Goal: Feedback & Contribution: Submit feedback/report problem

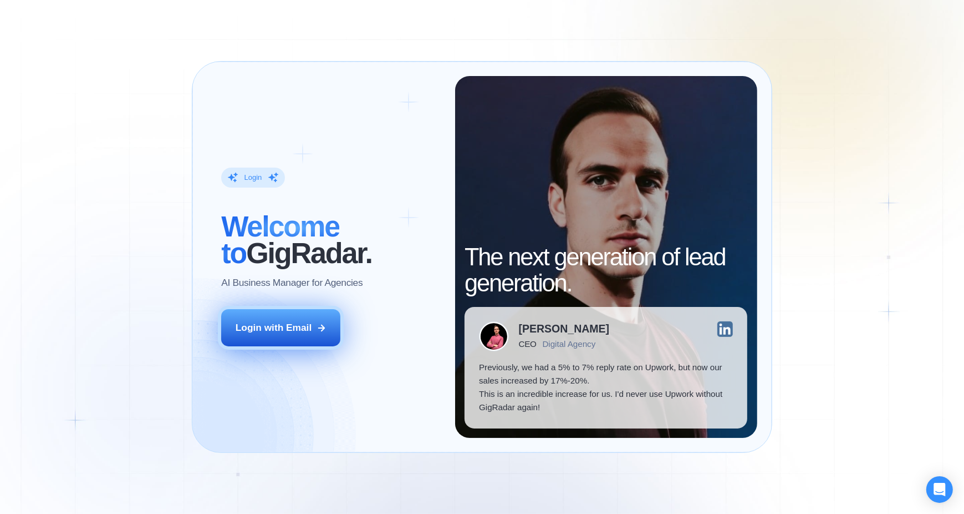
click at [299, 323] on div "Login with Email" at bounding box center [274, 327] width 76 height 13
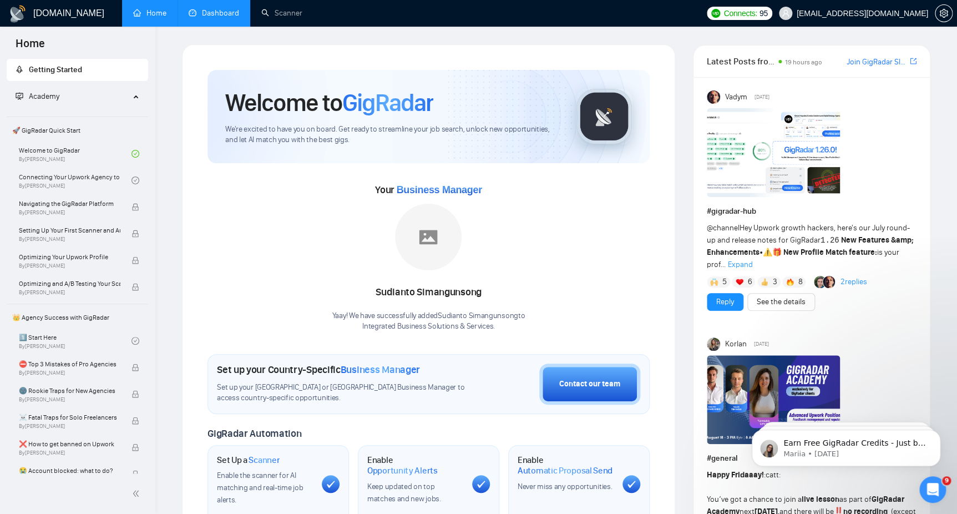
click at [207, 13] on link "Dashboard" at bounding box center [214, 12] width 50 height 9
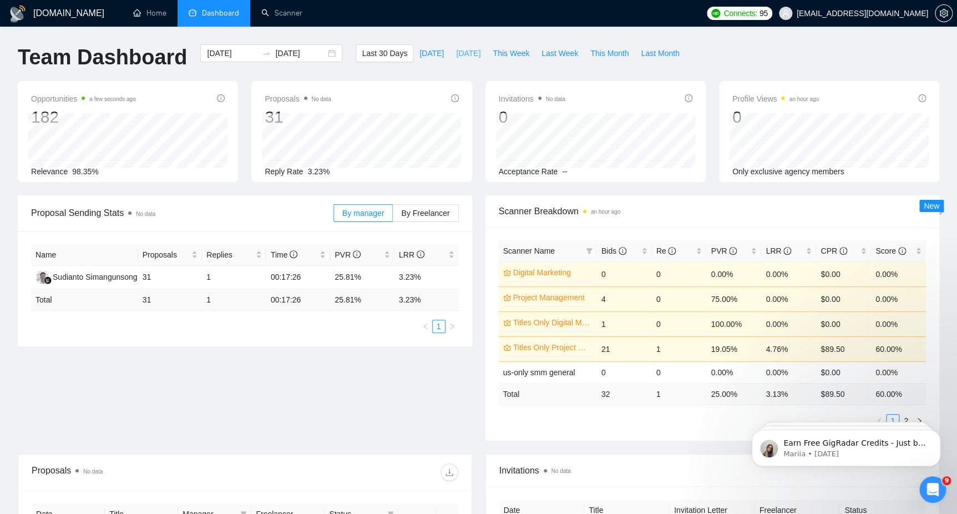
click at [456, 55] on span "[DATE]" at bounding box center [468, 53] width 24 height 12
type input "[DATE]"
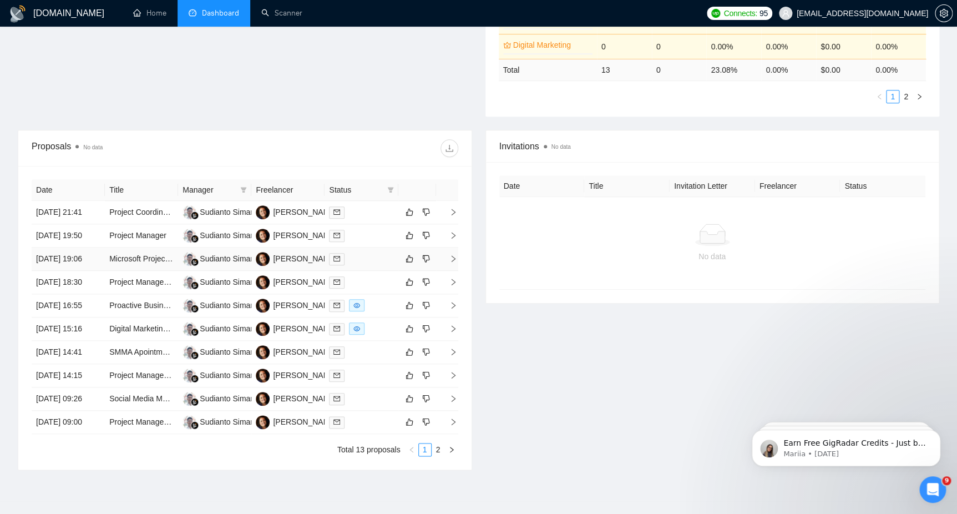
scroll to position [388, 0]
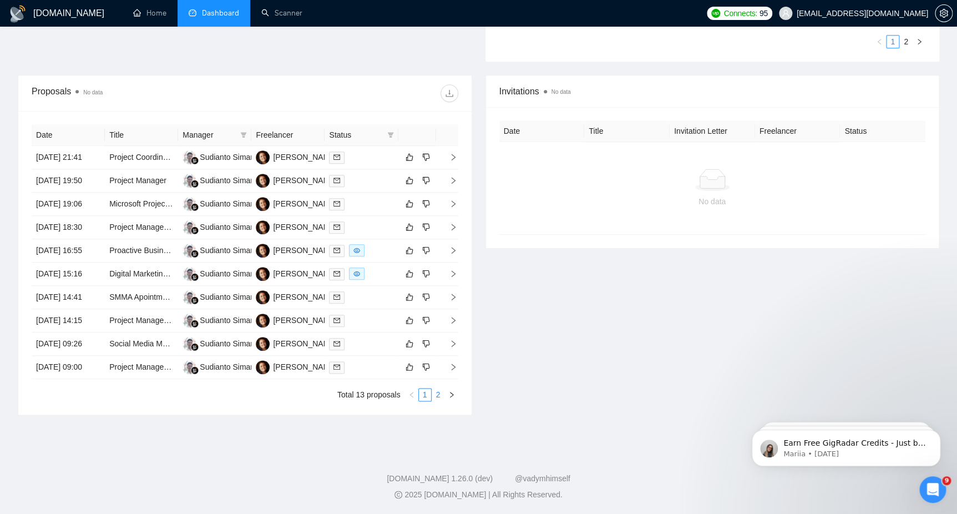
click at [434, 400] on link "2" at bounding box center [438, 394] width 12 height 12
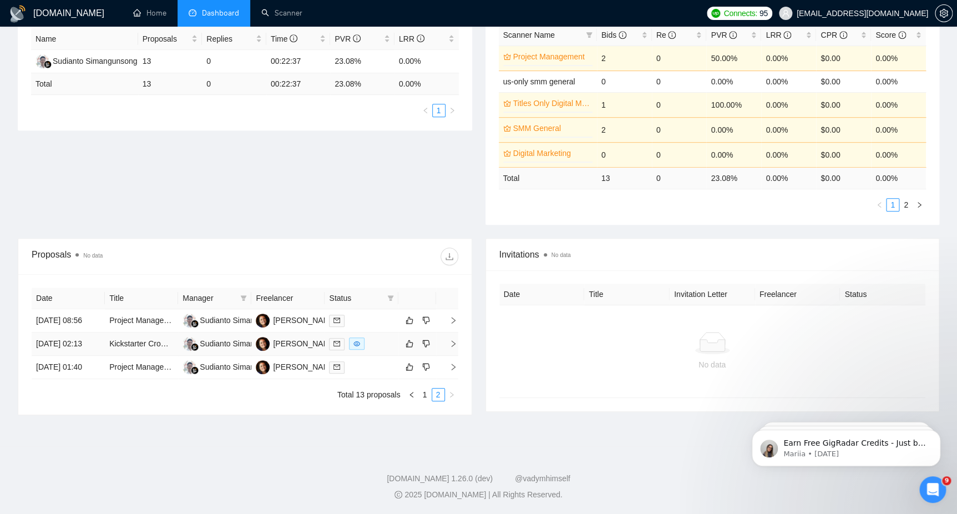
scroll to position [247, 0]
click at [449, 368] on td at bounding box center [447, 366] width 22 height 23
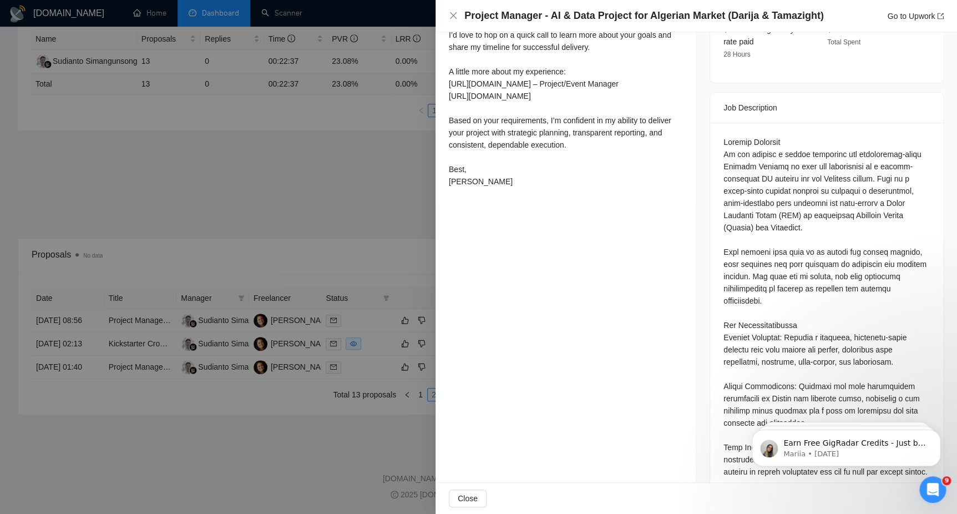
scroll to position [444, 0]
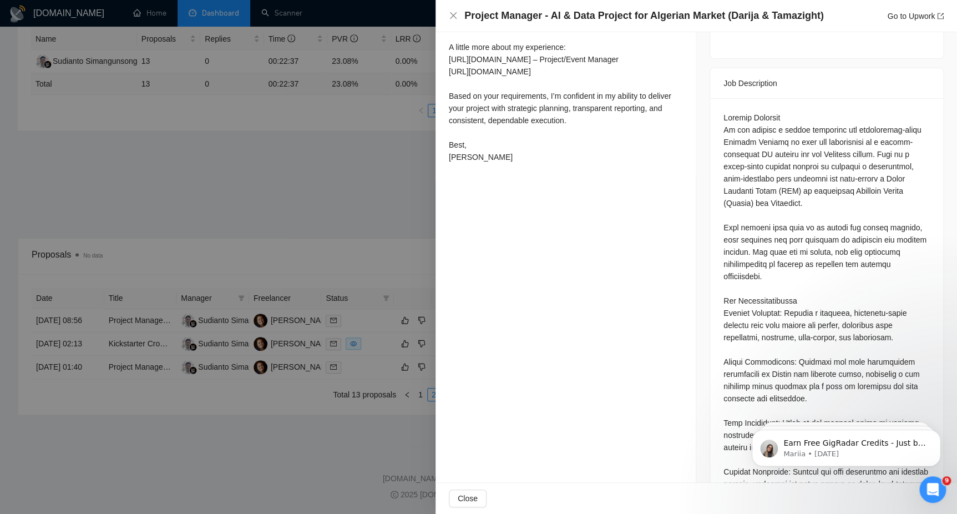
click at [394, 460] on div at bounding box center [478, 257] width 957 height 514
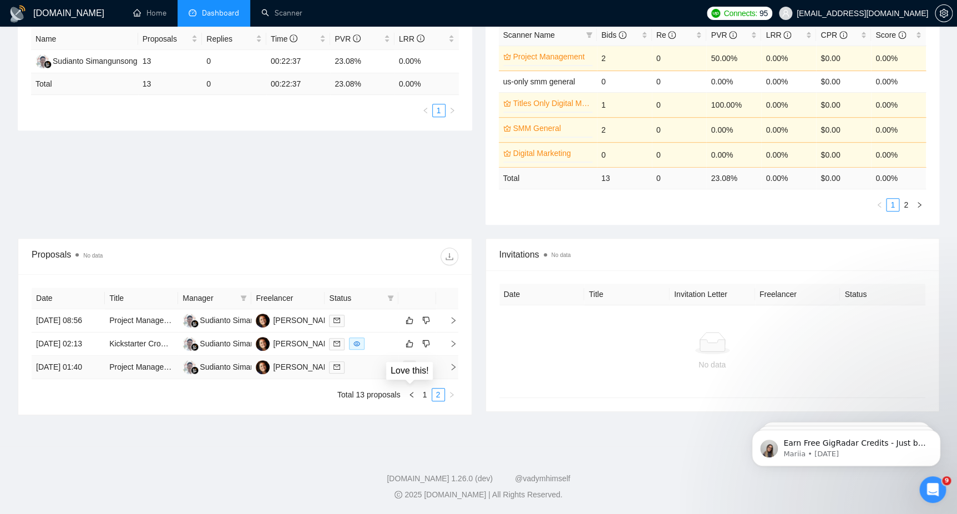
click at [408, 360] on button "button" at bounding box center [409, 366] width 13 height 13
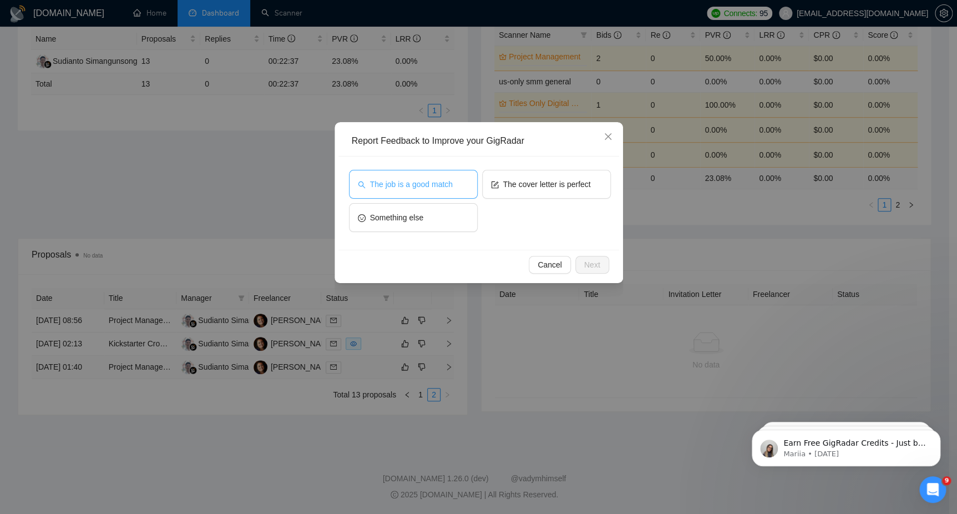
click at [424, 190] on button "The job is a good match" at bounding box center [413, 184] width 129 height 29
click at [532, 181] on span "The cover letter is perfect" at bounding box center [547, 184] width 88 height 12
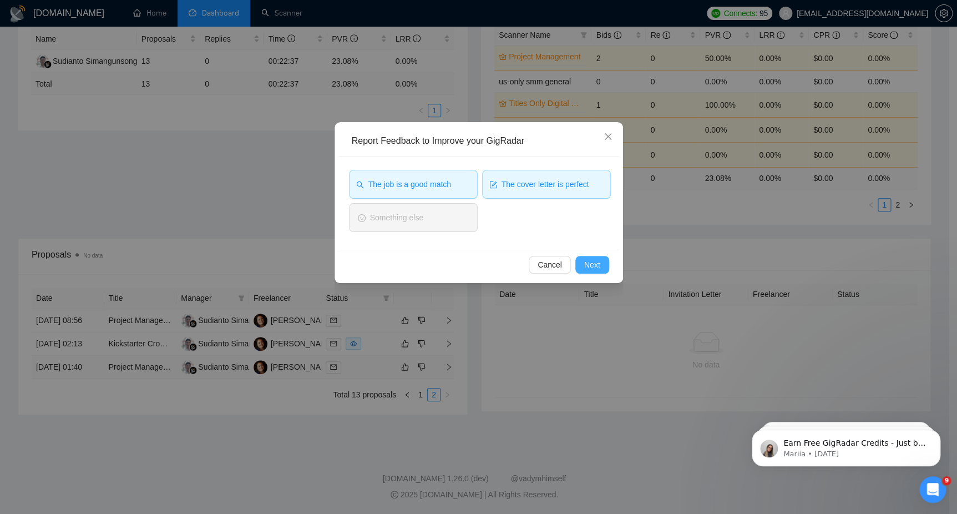
click at [586, 267] on span "Next" at bounding box center [592, 264] width 16 height 12
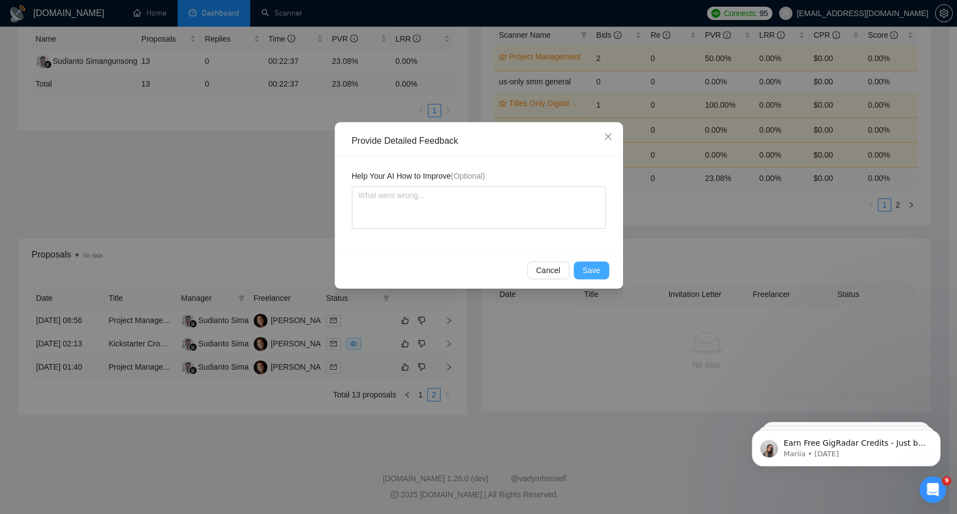
click at [586, 268] on span "Save" at bounding box center [591, 270] width 18 height 12
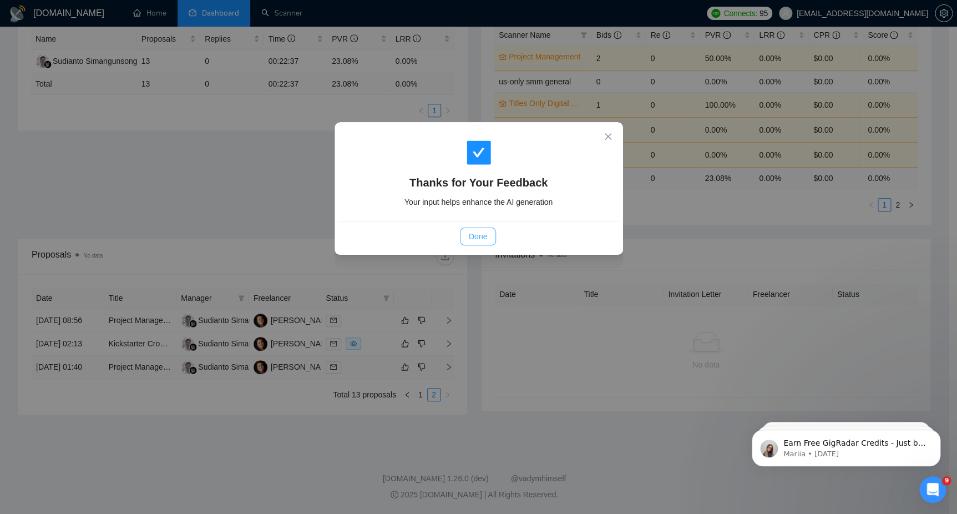
click at [486, 236] on span "Done" at bounding box center [478, 236] width 18 height 12
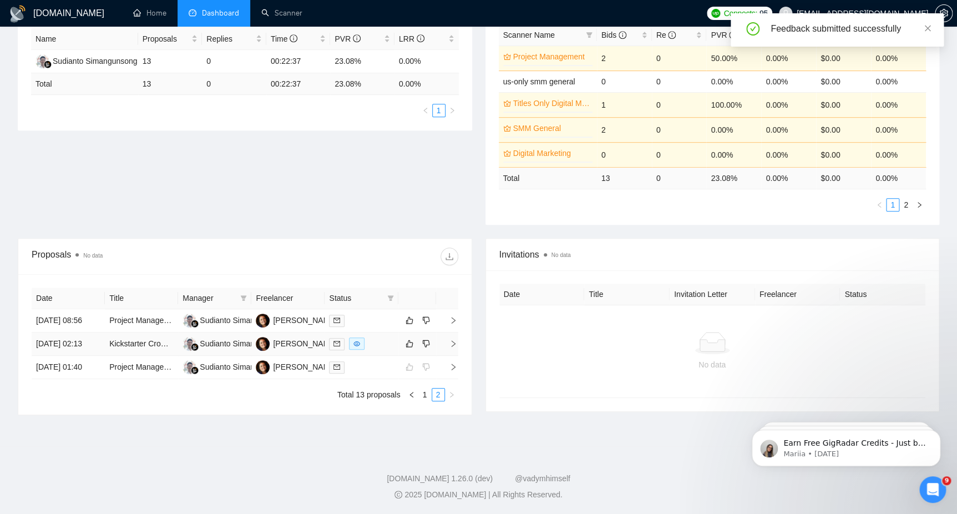
click at [448, 339] on span "right" at bounding box center [448, 343] width 17 height 8
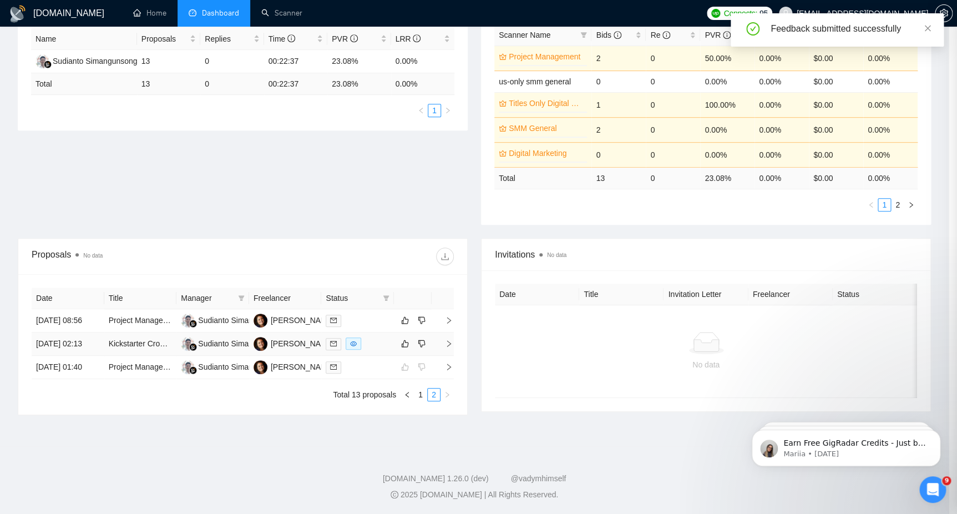
scroll to position [196, 0]
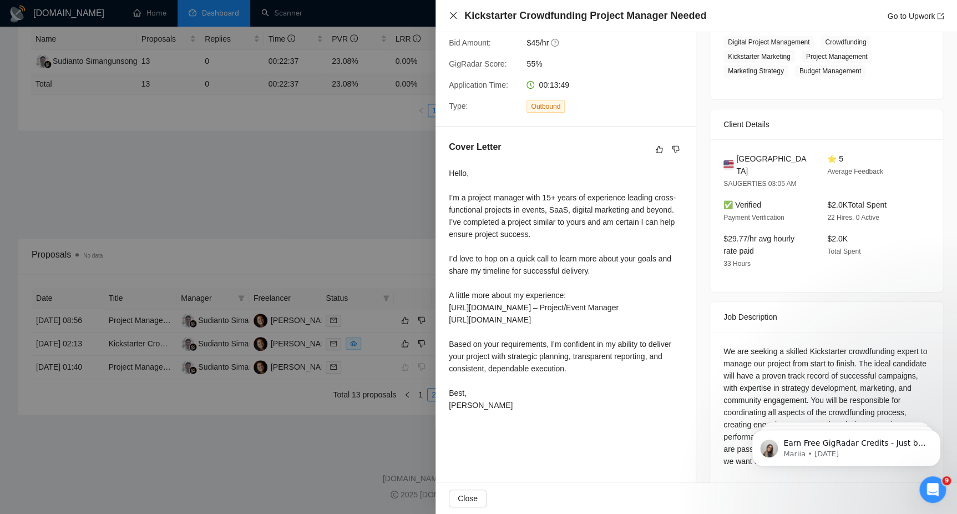
drag, startPoint x: 446, startPoint y: 8, endPoint x: 449, endPoint y: 18, distance: 9.7
click at [448, 11] on div "Kickstarter Crowdfunding Project Manager Needed Go to Upwork" at bounding box center [695, 16] width 521 height 32
click at [454, 18] on icon "close" at bounding box center [453, 15] width 9 height 9
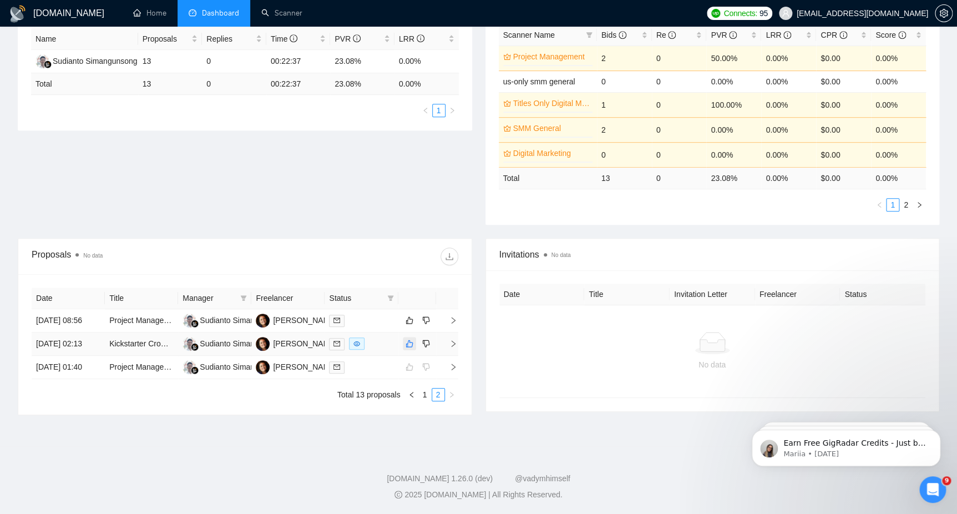
click at [411, 334] on td at bounding box center [417, 343] width 38 height 23
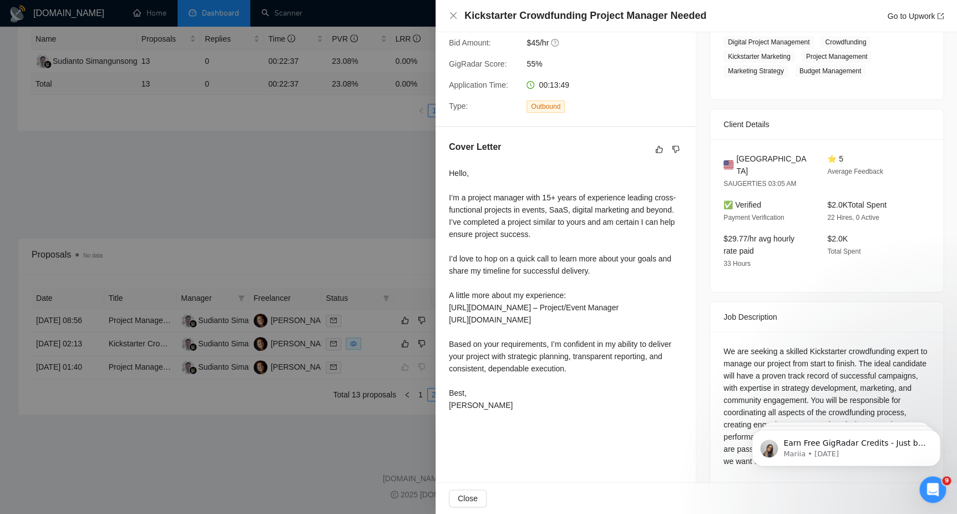
click at [431, 2] on div at bounding box center [478, 257] width 957 height 514
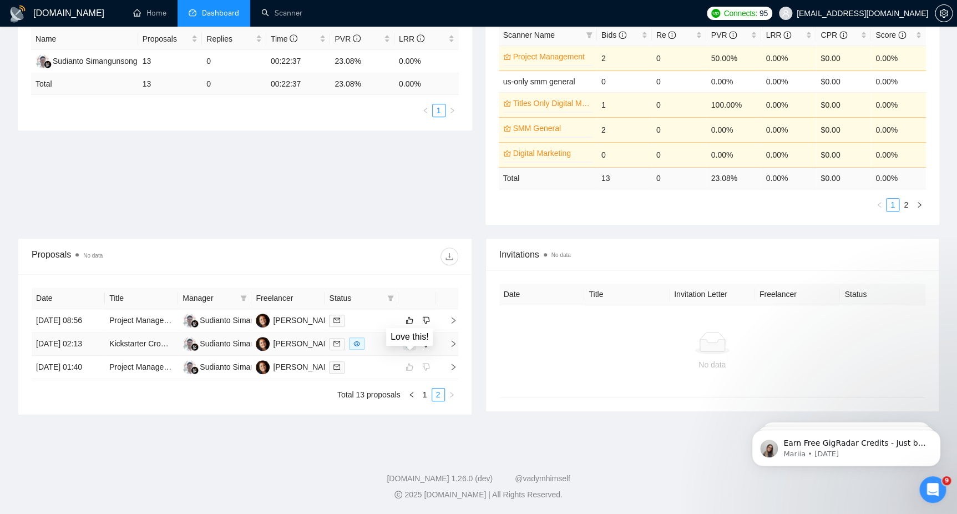
click at [405, 339] on icon "like" at bounding box center [409, 343] width 8 height 9
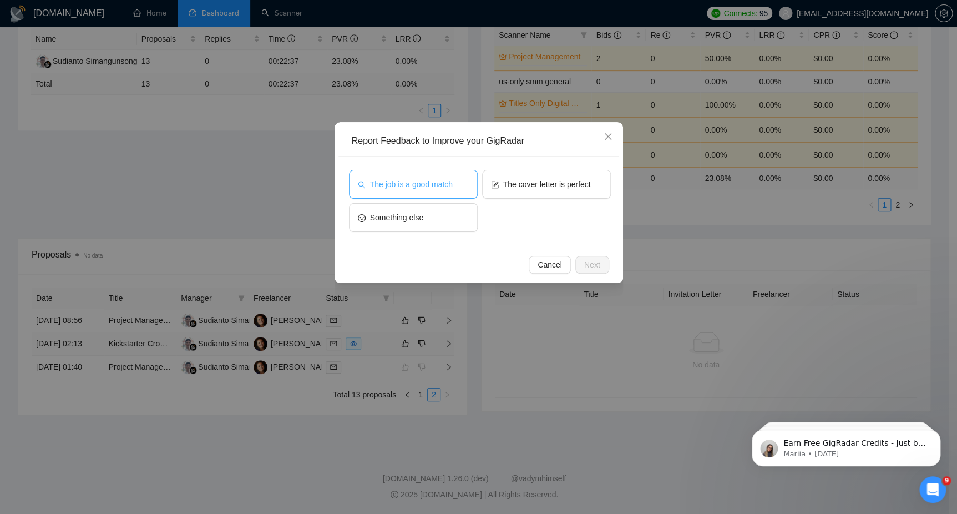
click at [454, 188] on button "The job is a good match" at bounding box center [413, 184] width 129 height 29
click at [527, 188] on span "The cover letter is perfect" at bounding box center [547, 184] width 88 height 12
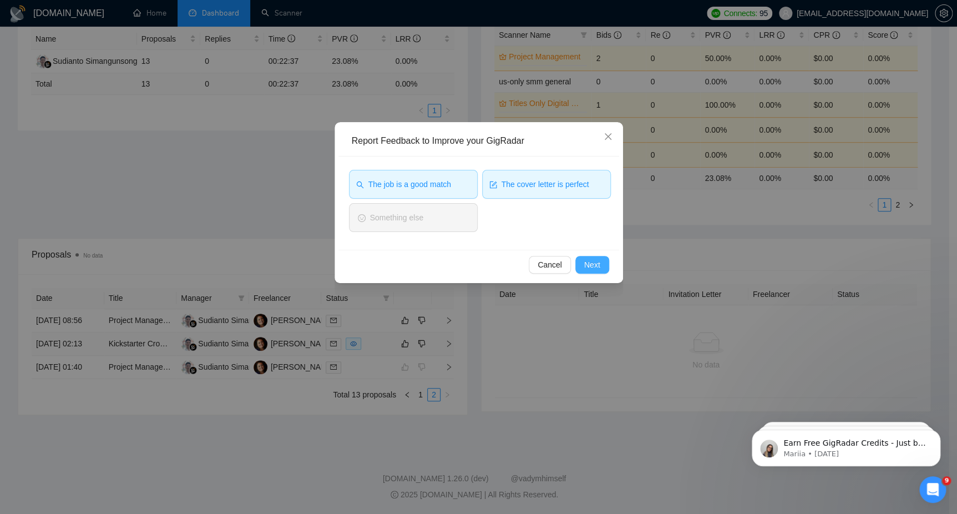
click at [592, 262] on span "Next" at bounding box center [592, 264] width 16 height 12
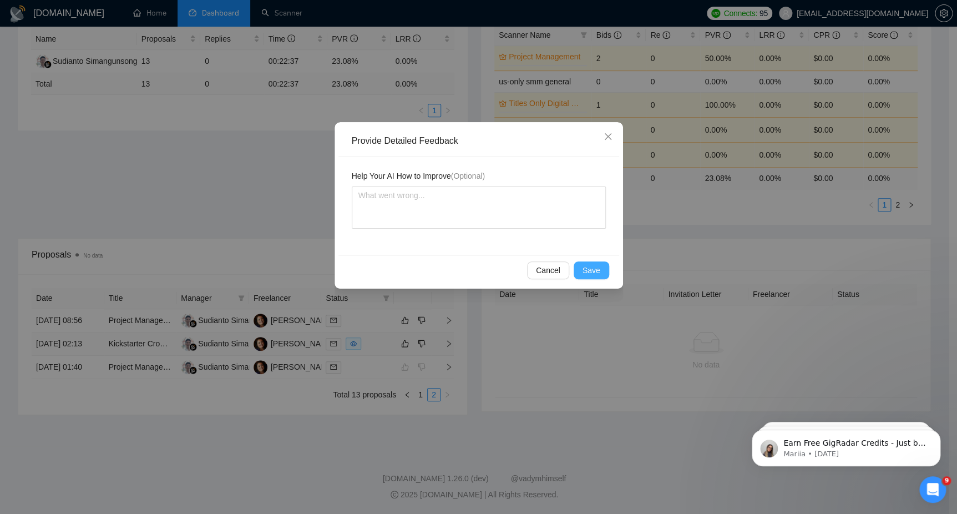
click at [594, 268] on span "Save" at bounding box center [591, 270] width 18 height 12
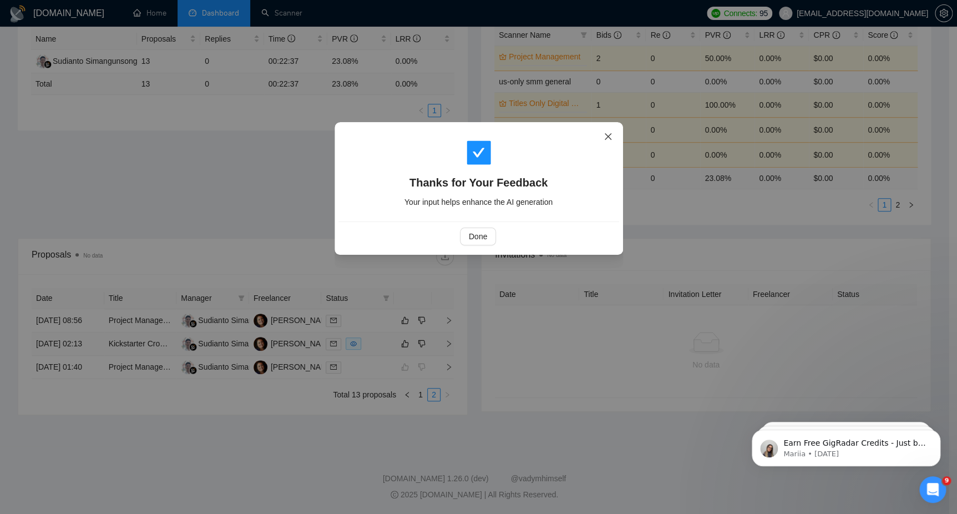
click at [607, 141] on icon "close" at bounding box center [607, 136] width 9 height 9
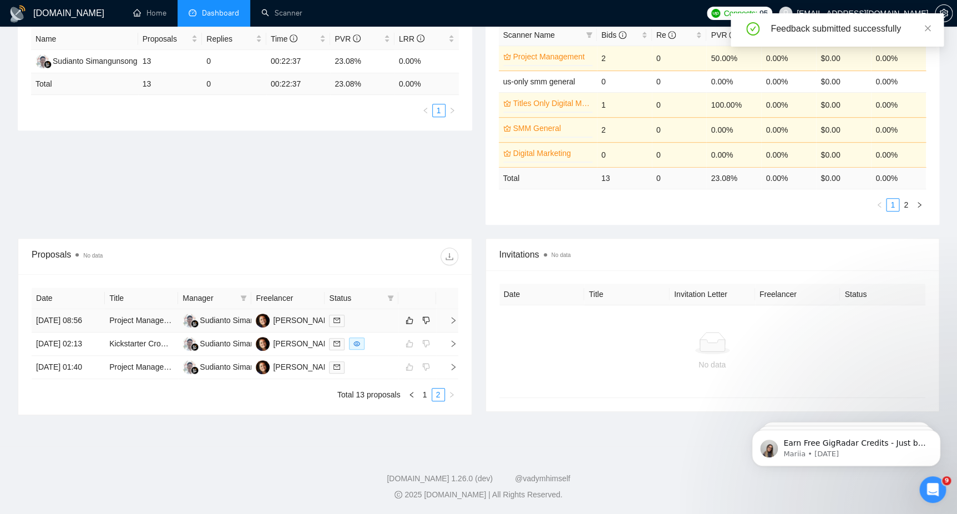
click at [451, 316] on icon "right" at bounding box center [453, 320] width 8 height 8
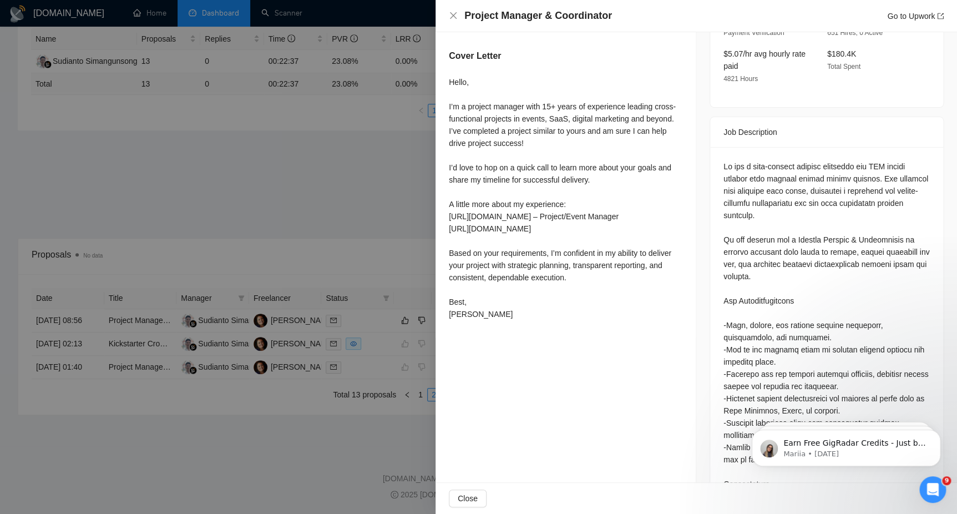
scroll to position [418, 0]
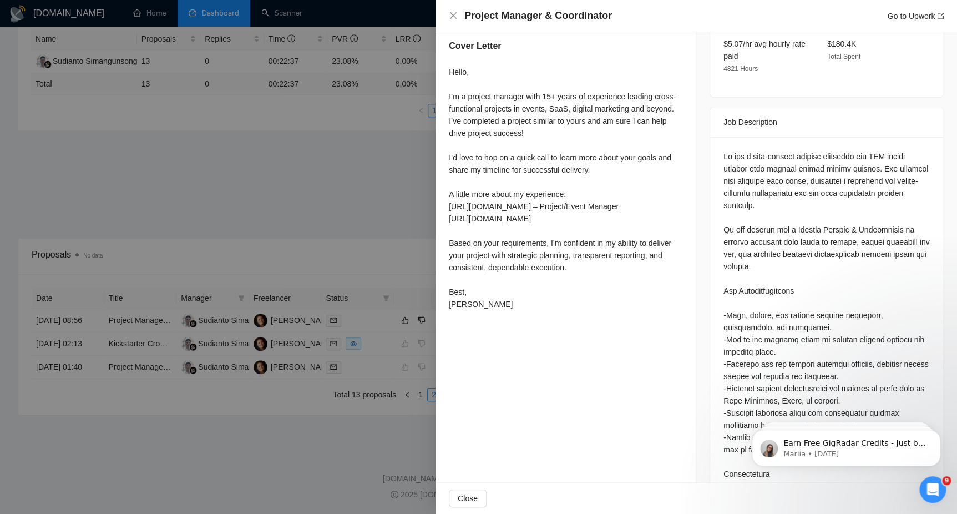
click at [460, 17] on div "Project Manager & Coordinator Go to Upwork" at bounding box center [696, 16] width 495 height 14
click at [456, 20] on icon "close" at bounding box center [453, 15] width 9 height 9
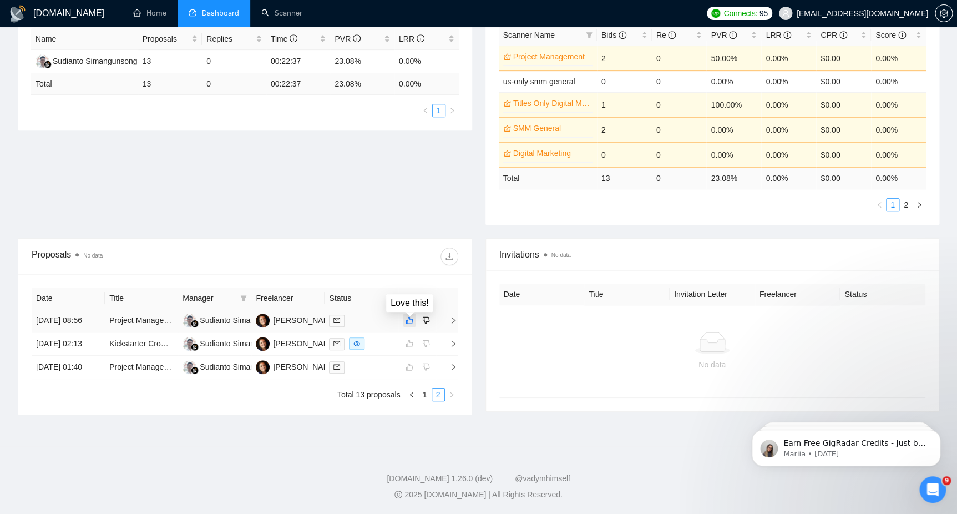
click at [409, 316] on icon "like" at bounding box center [409, 320] width 8 height 9
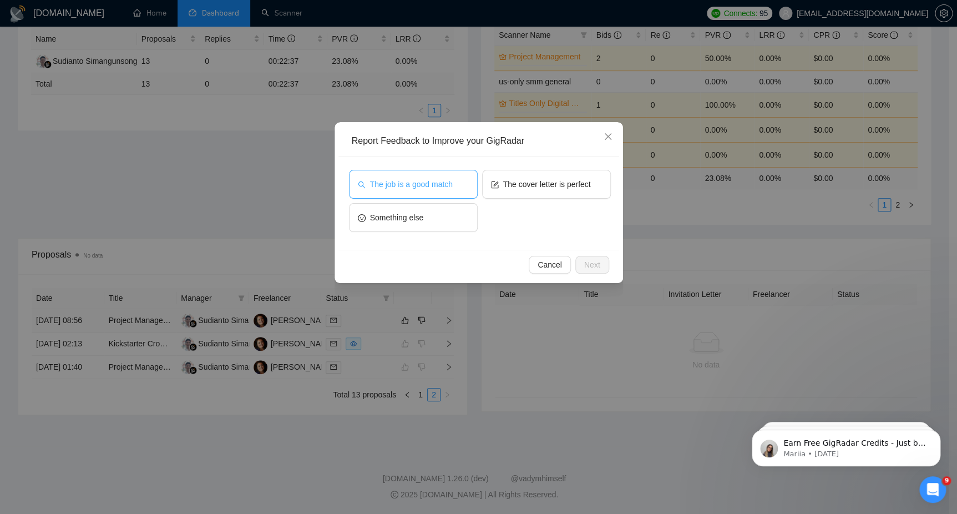
click at [435, 187] on span "The job is a good match" at bounding box center [411, 184] width 83 height 12
click at [520, 182] on span "The cover letter is perfect" at bounding box center [547, 184] width 88 height 12
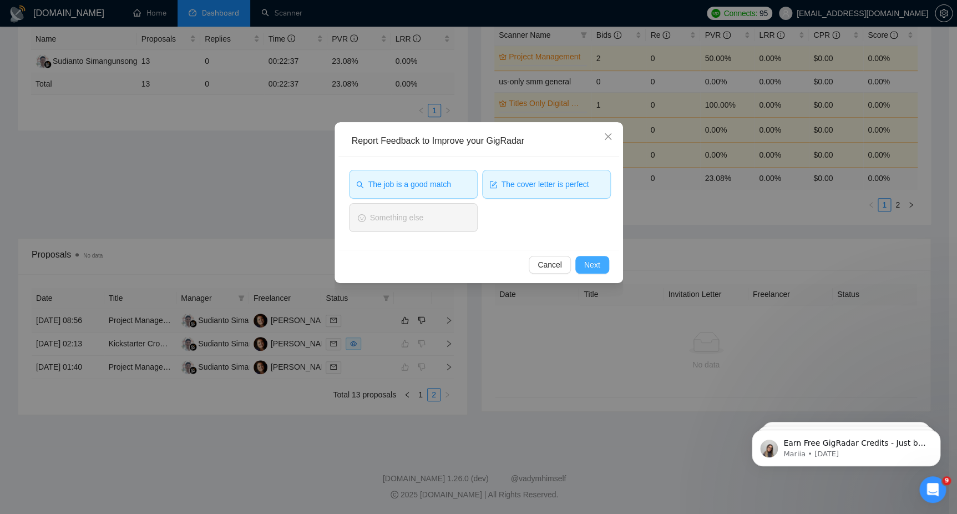
click at [581, 265] on button "Next" at bounding box center [592, 265] width 34 height 18
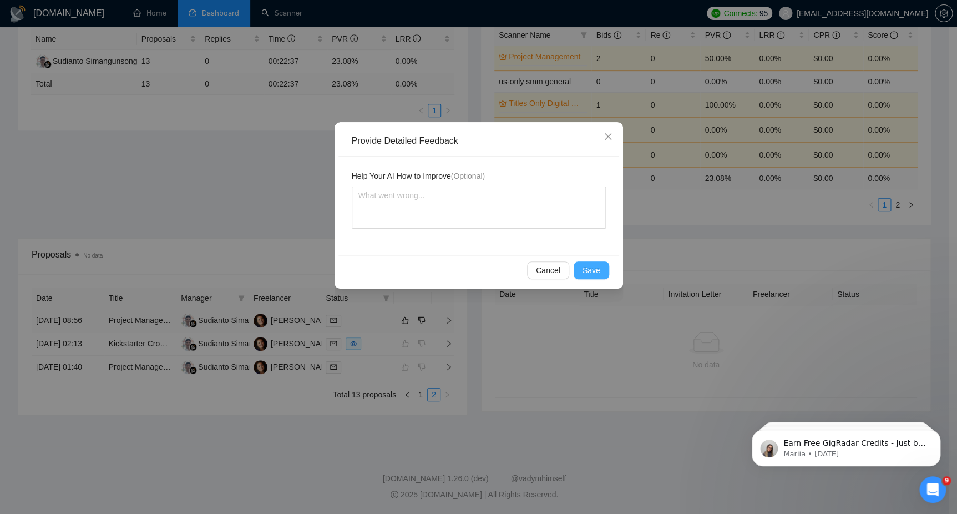
click at [585, 272] on span "Save" at bounding box center [591, 270] width 18 height 12
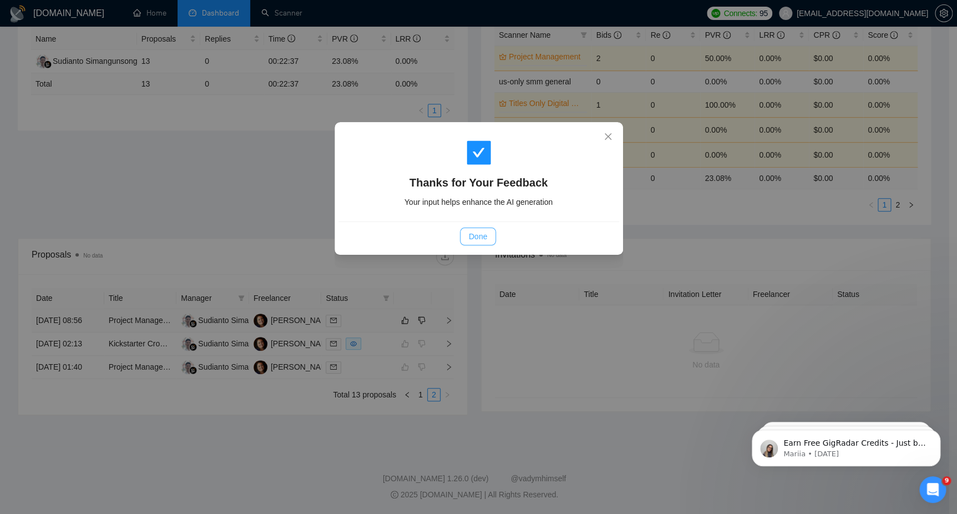
click at [481, 231] on span "Done" at bounding box center [478, 236] width 18 height 12
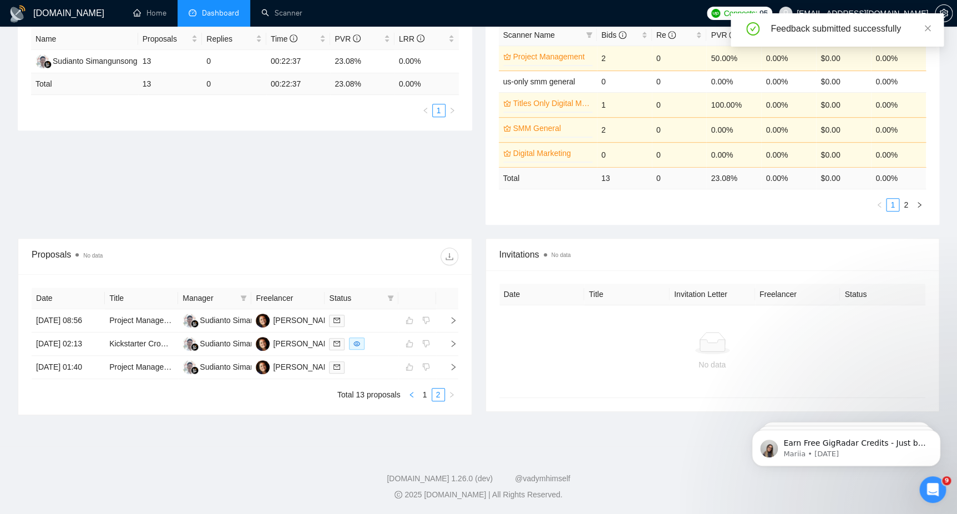
click at [410, 399] on button "button" at bounding box center [411, 394] width 13 height 13
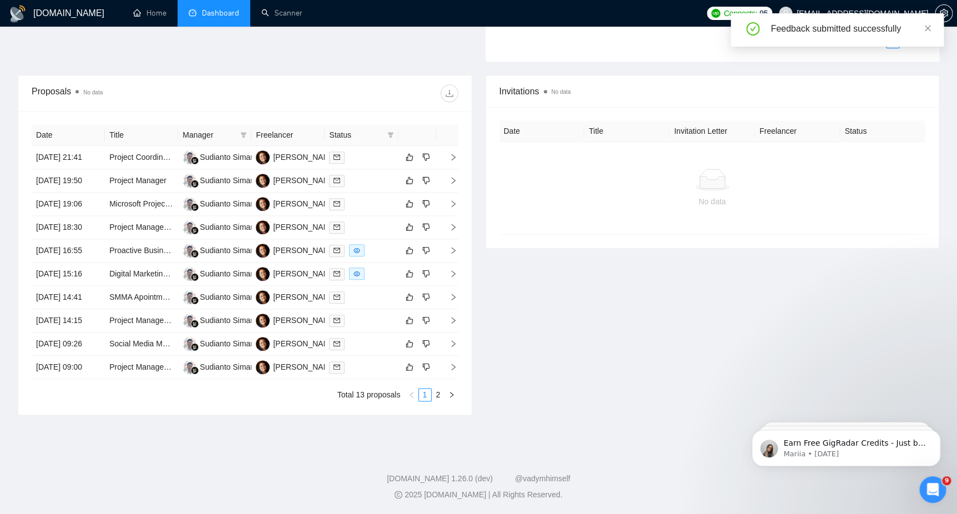
scroll to position [469, 0]
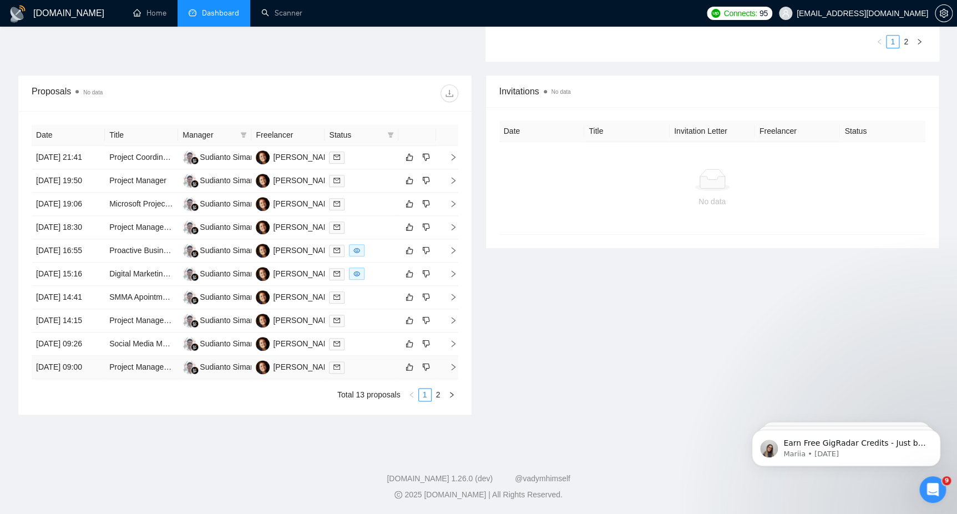
click at [446, 370] on span "right" at bounding box center [448, 367] width 17 height 8
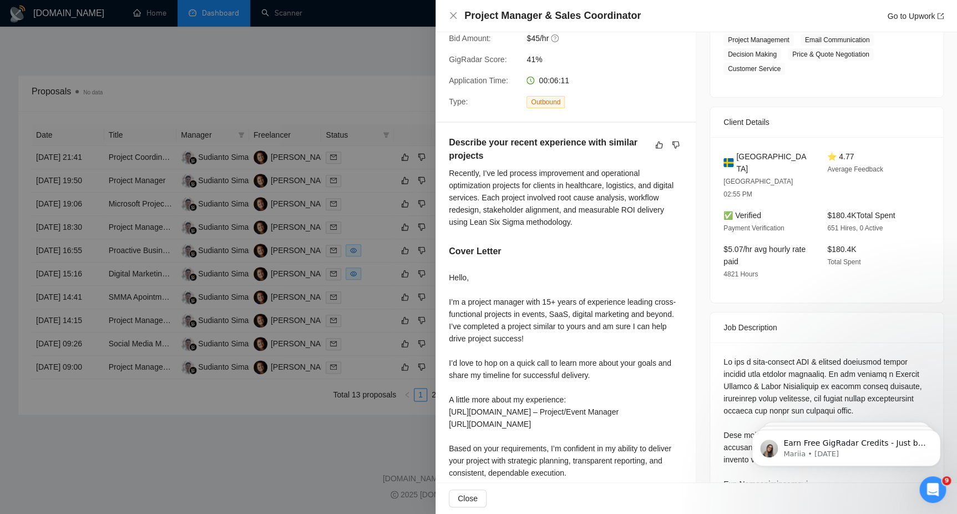
scroll to position [131, 0]
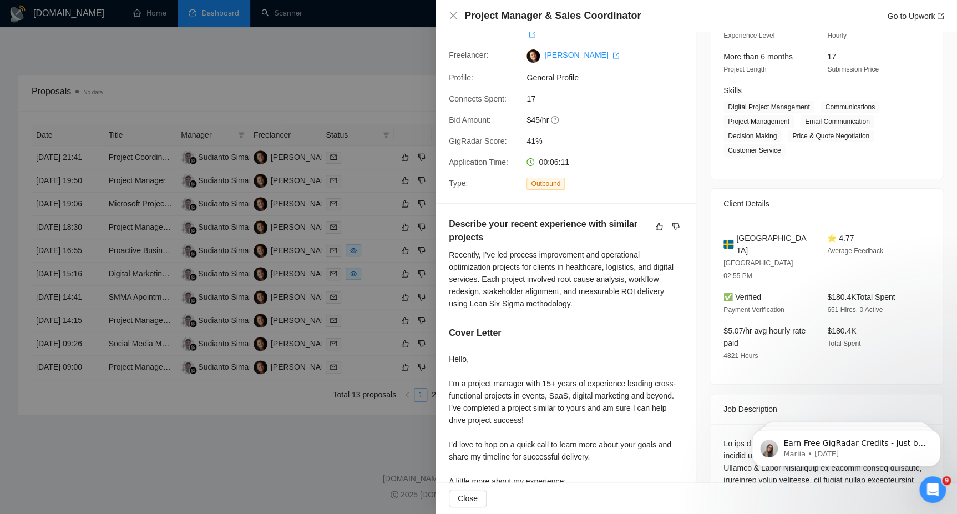
drag, startPoint x: 451, startPoint y: 9, endPoint x: 479, endPoint y: 69, distance: 65.7
click at [451, 9] on div "Project Manager & Sales Coordinator Go to Upwork" at bounding box center [696, 16] width 495 height 14
click at [454, 16] on icon "close" at bounding box center [453, 15] width 9 height 9
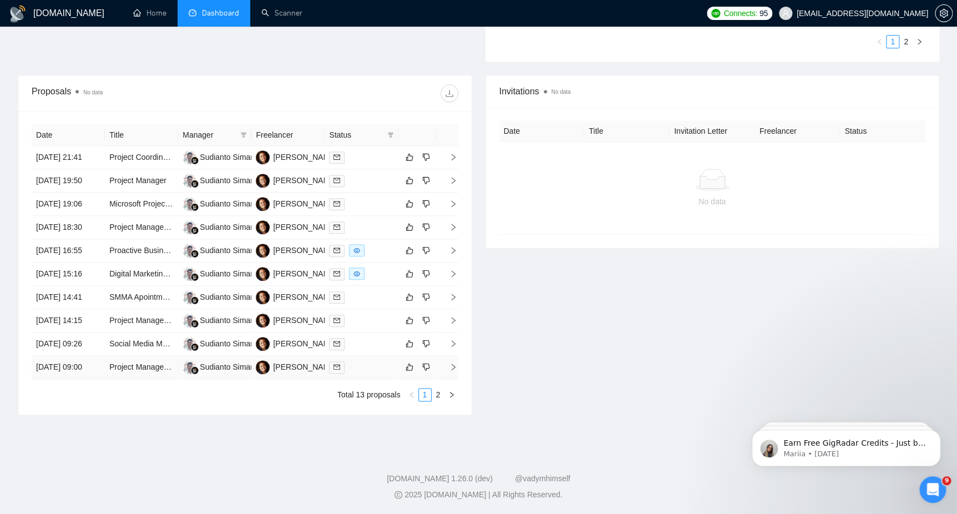
click at [407, 379] on td at bounding box center [417, 366] width 38 height 23
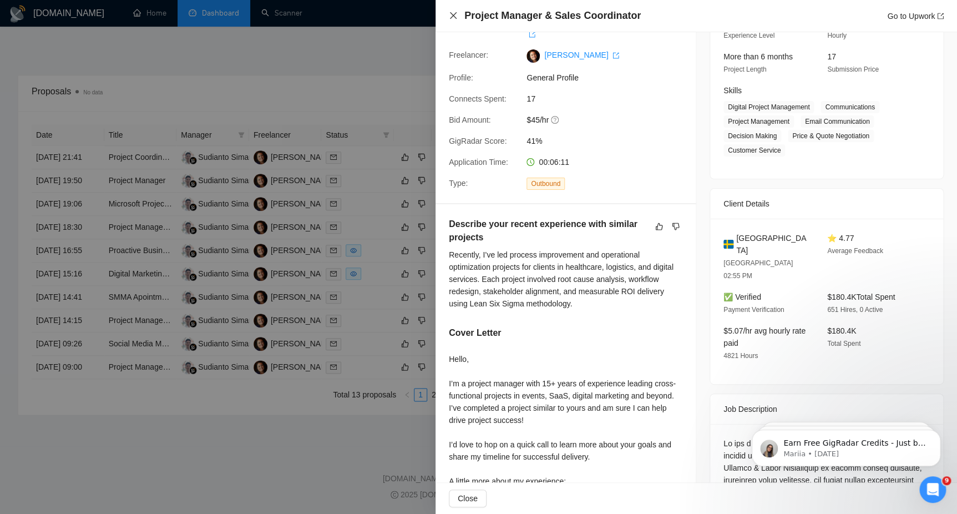
click at [457, 18] on icon "close" at bounding box center [453, 15] width 9 height 9
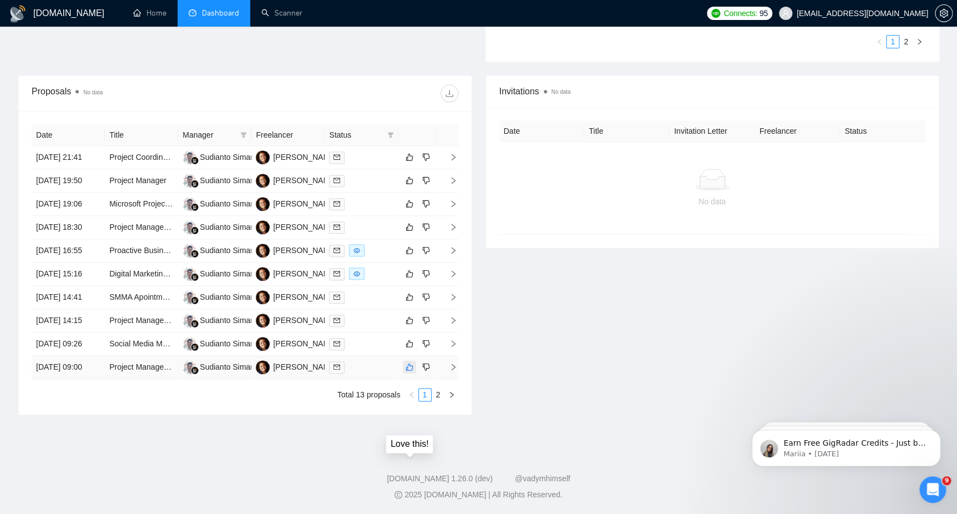
click at [403, 373] on button "button" at bounding box center [409, 366] width 13 height 13
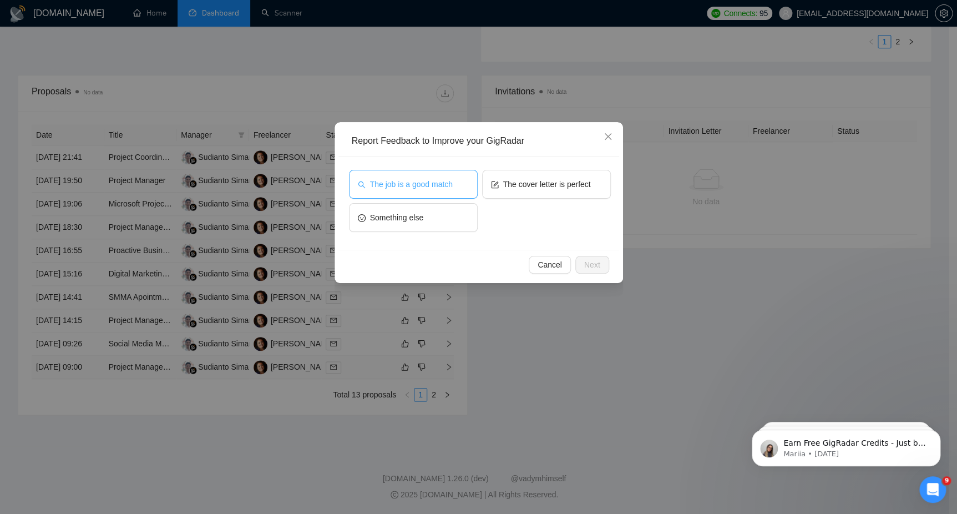
click at [391, 188] on span "The job is a good match" at bounding box center [411, 184] width 83 height 12
click at [524, 177] on button "The cover letter is perfect" at bounding box center [546, 184] width 129 height 29
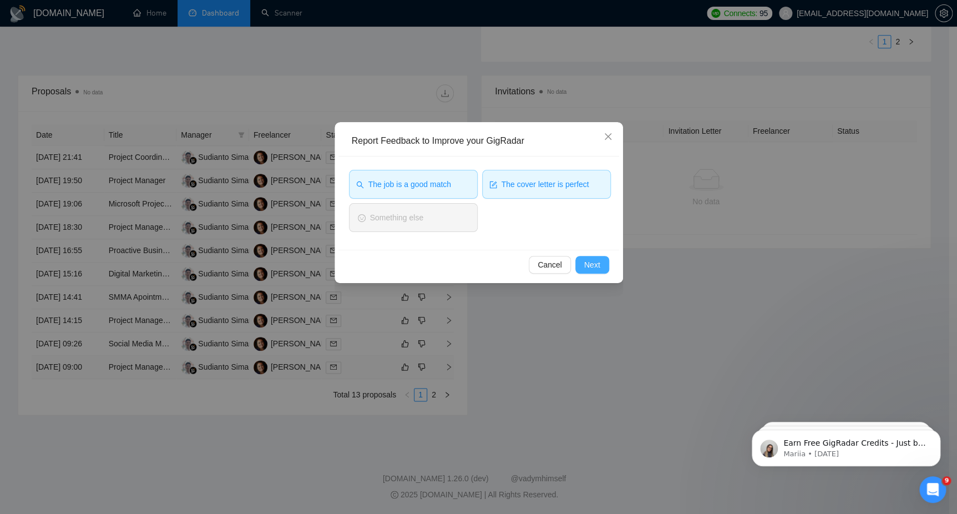
click at [588, 260] on span "Next" at bounding box center [592, 264] width 16 height 12
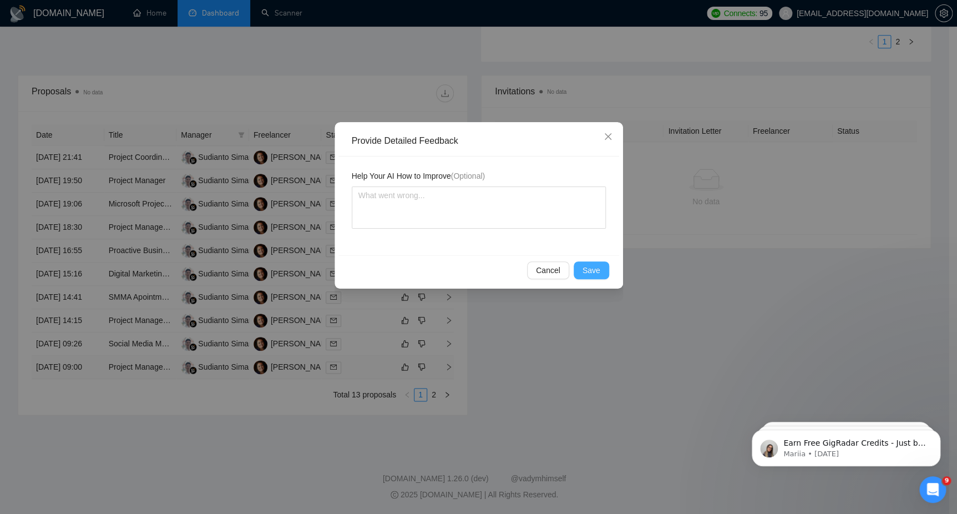
click at [586, 274] on span "Save" at bounding box center [591, 270] width 18 height 12
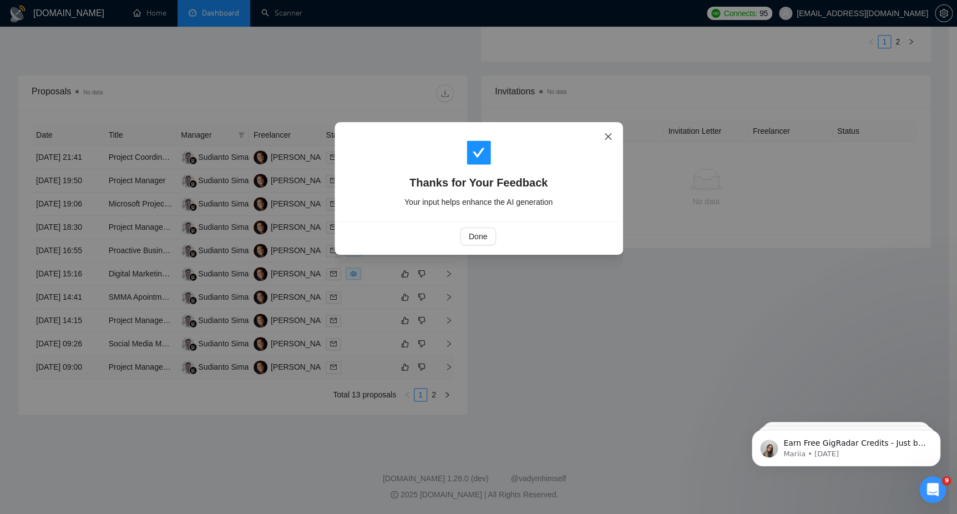
click at [606, 132] on icon "close" at bounding box center [607, 136] width 9 height 9
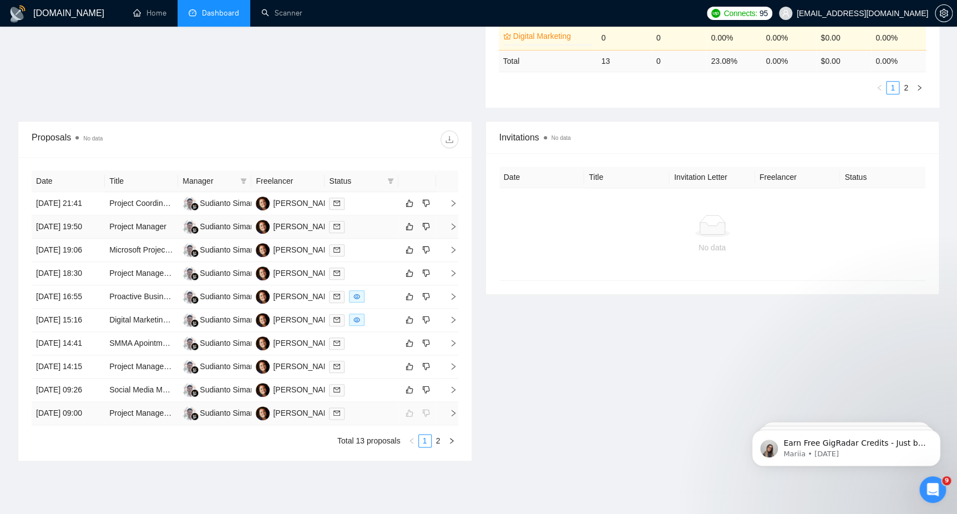
scroll to position [444, 0]
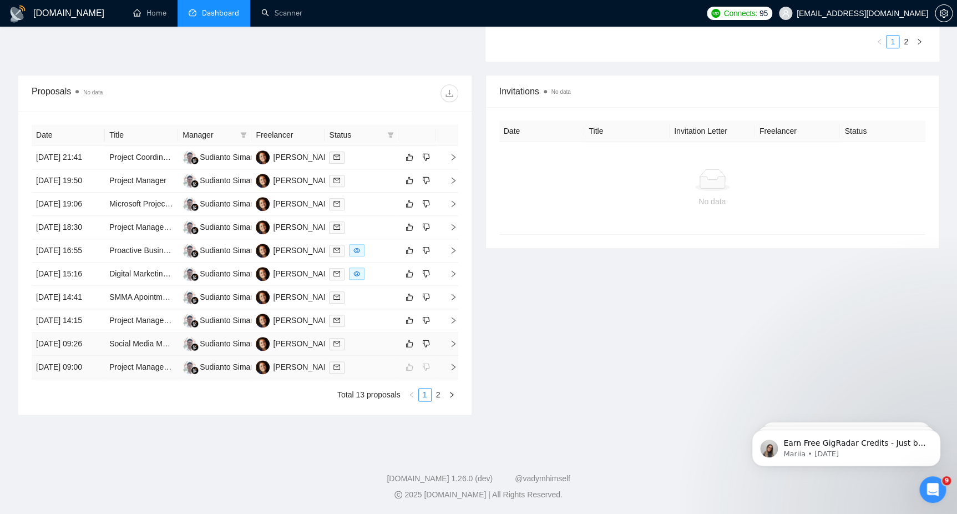
click at [446, 347] on span "right" at bounding box center [448, 343] width 17 height 8
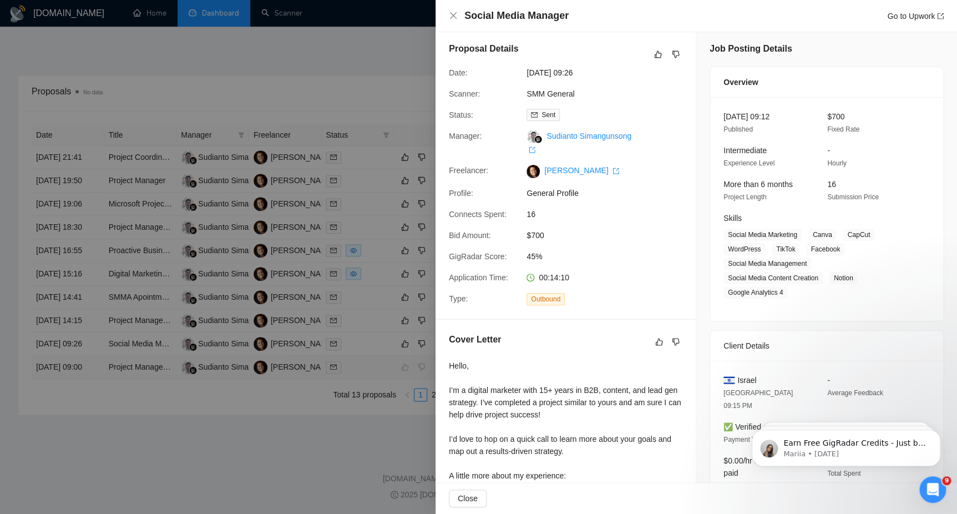
scroll to position [0, 0]
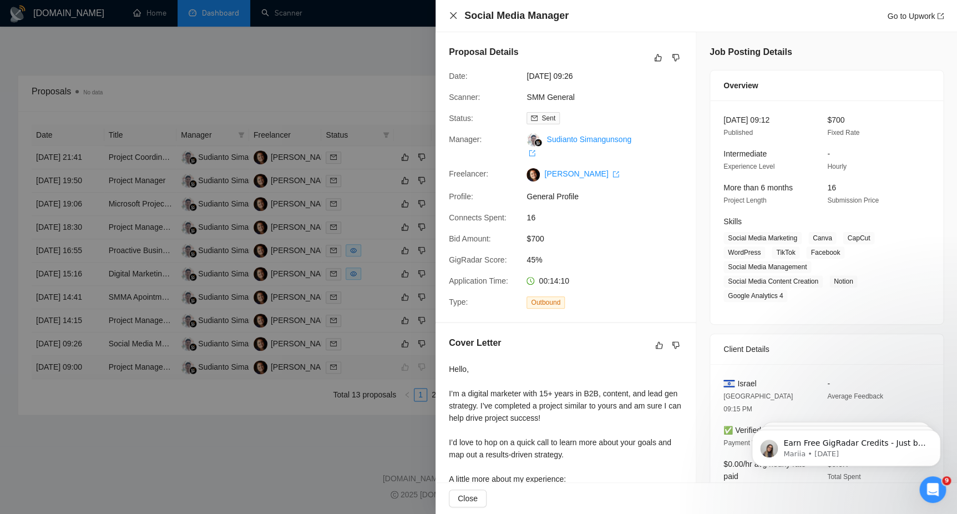
click at [458, 14] on div "Social Media Manager Go to Upwork" at bounding box center [696, 16] width 495 height 14
click at [454, 15] on icon "close" at bounding box center [453, 15] width 9 height 9
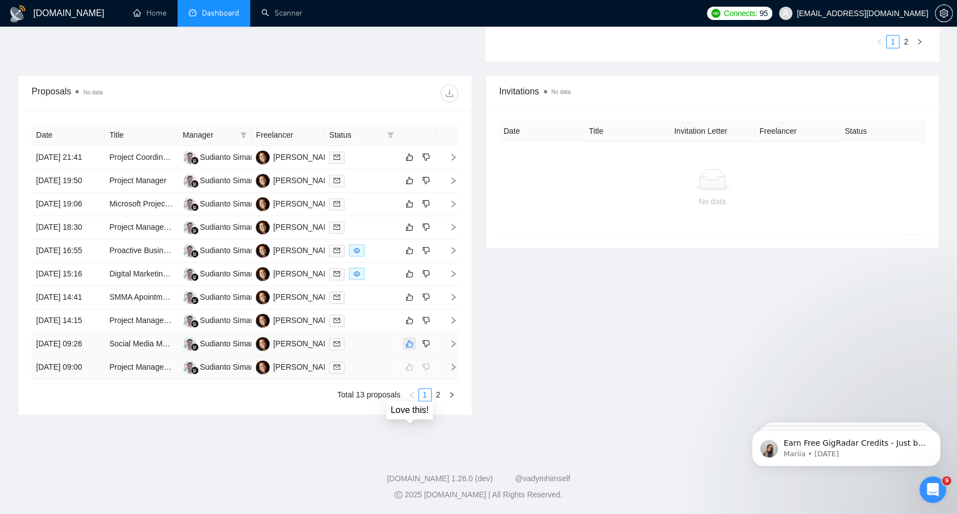
click at [408, 348] on icon "like" at bounding box center [409, 343] width 8 height 9
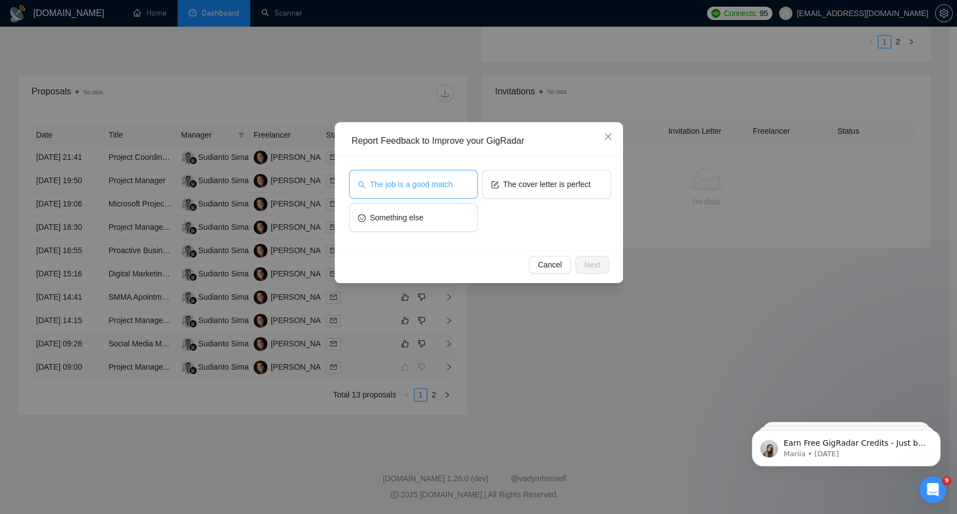
click at [455, 184] on button "The job is a good match" at bounding box center [413, 184] width 129 height 29
click at [518, 177] on button "The cover letter is perfect" at bounding box center [546, 184] width 129 height 29
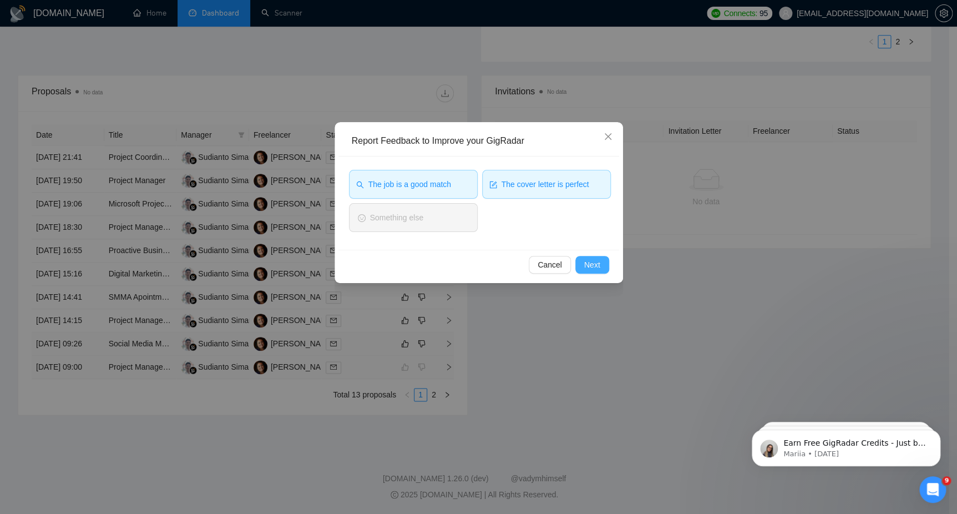
click at [595, 271] on button "Next" at bounding box center [592, 265] width 34 height 18
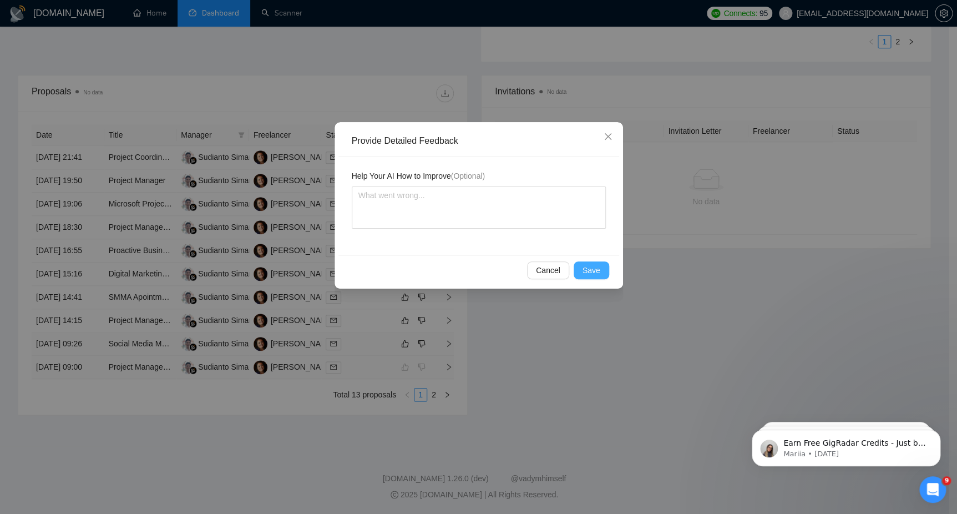
click at [585, 271] on span "Save" at bounding box center [591, 270] width 18 height 12
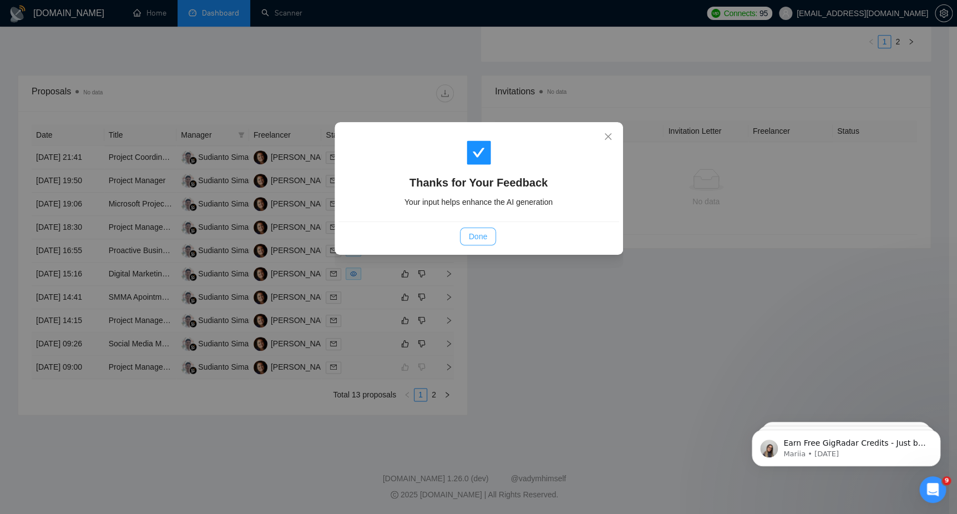
click at [490, 235] on button "Done" at bounding box center [478, 236] width 36 height 18
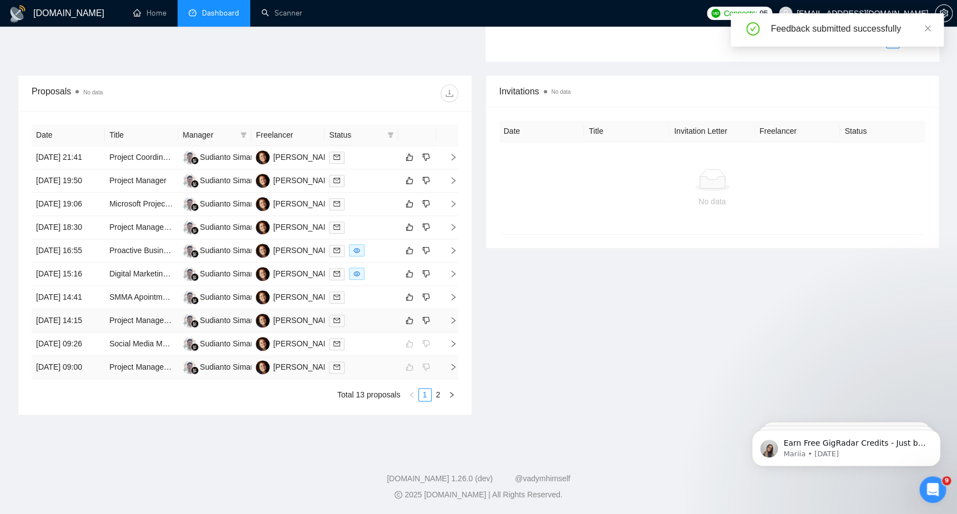
click at [360, 327] on div at bounding box center [361, 320] width 64 height 13
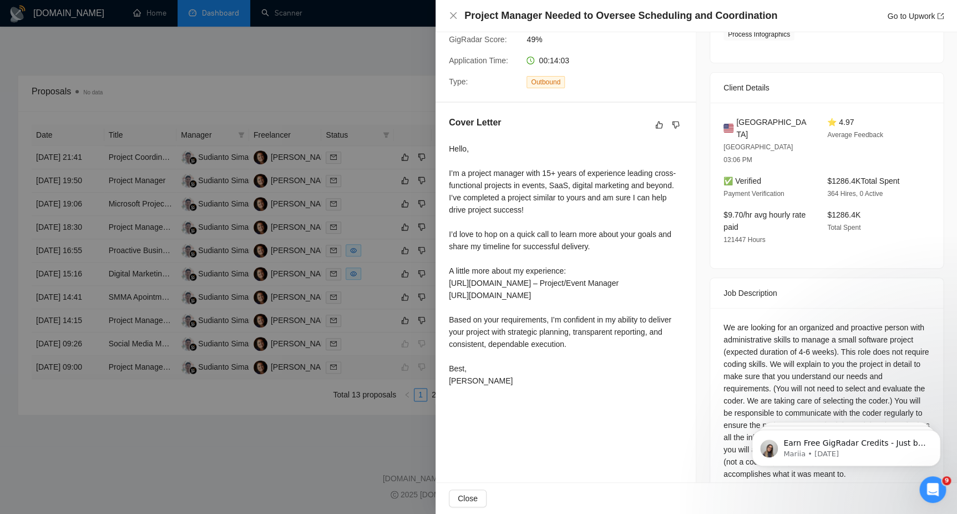
scroll to position [483, 0]
click at [458, 16] on div "Project Manager Needed to Oversee Scheduling and Coordination Go to Upwork" at bounding box center [696, 16] width 495 height 14
click at [455, 17] on icon "close" at bounding box center [453, 15] width 9 height 9
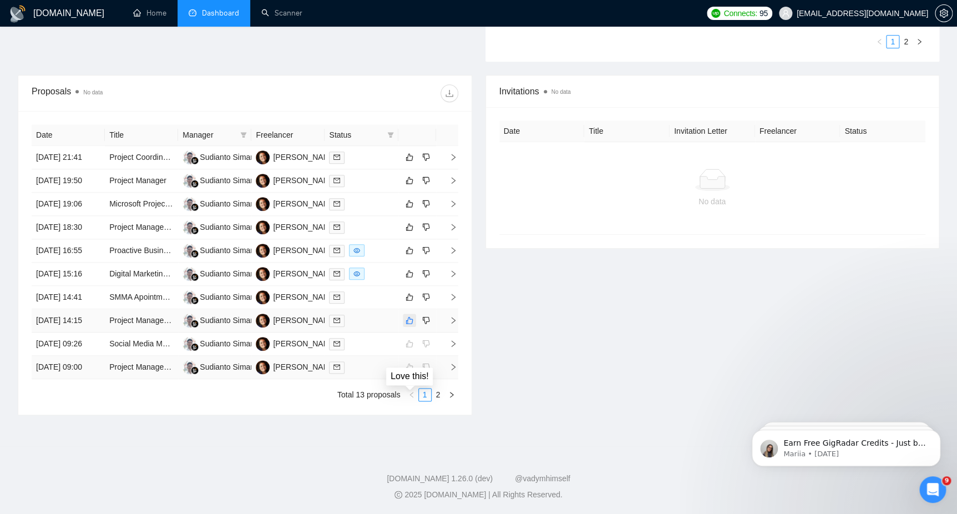
click at [410, 316] on icon "like" at bounding box center [409, 320] width 8 height 9
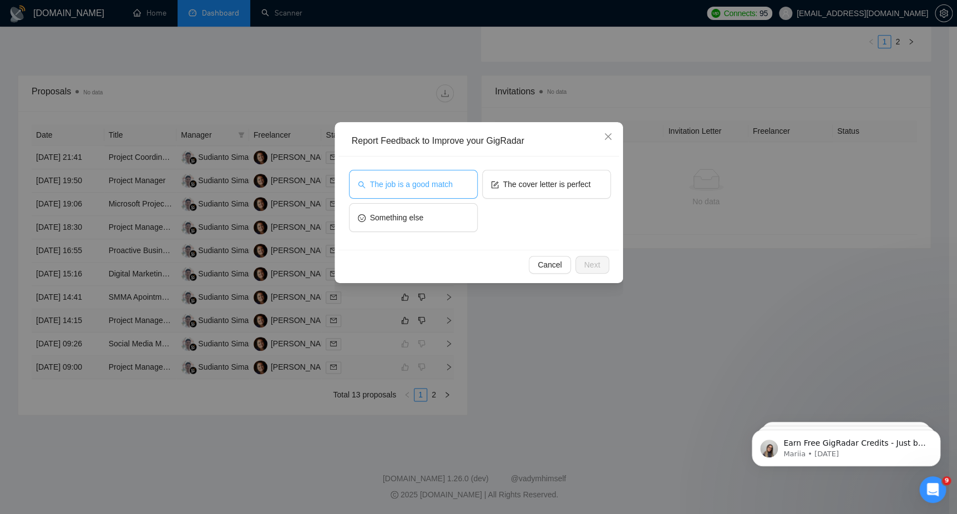
click at [435, 192] on button "The job is a good match" at bounding box center [413, 184] width 129 height 29
click at [524, 183] on span "The cover letter is perfect" at bounding box center [547, 184] width 88 height 12
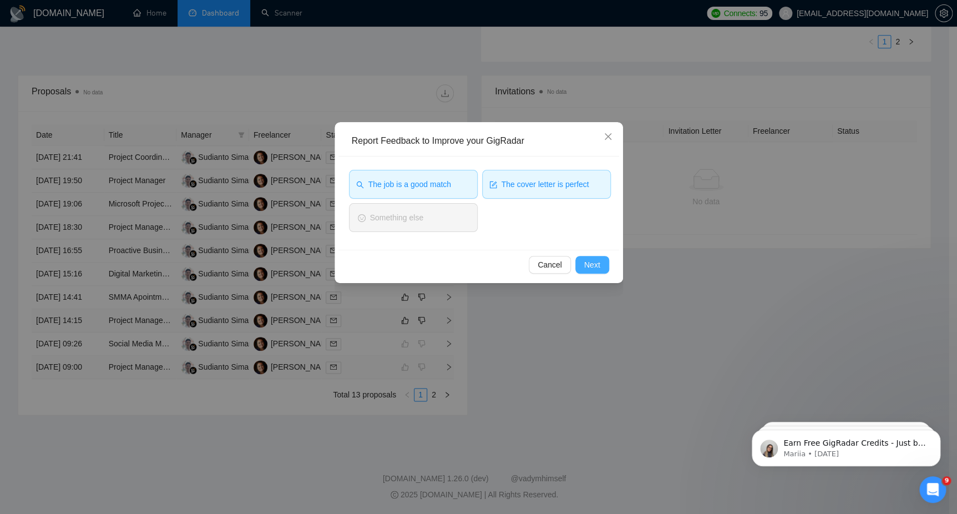
click at [584, 268] on span "Next" at bounding box center [592, 264] width 16 height 12
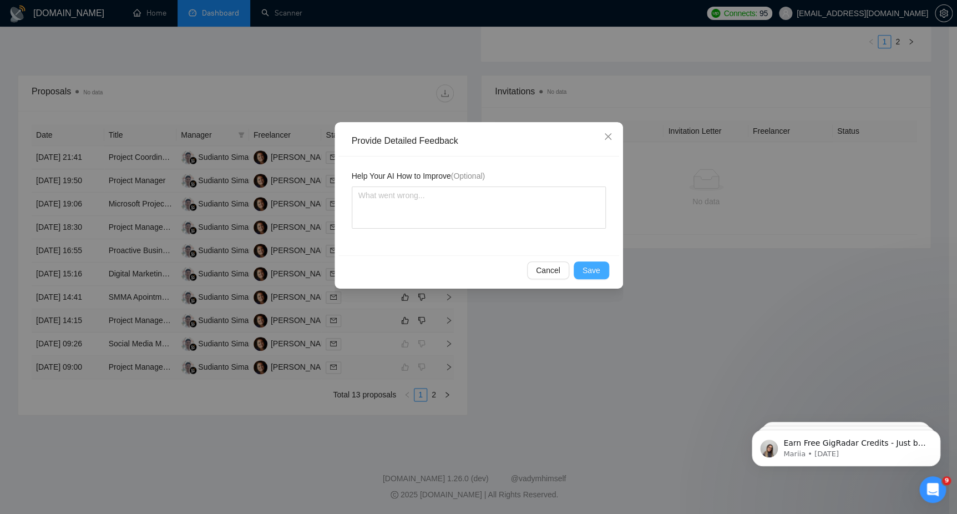
click at [589, 262] on button "Save" at bounding box center [590, 270] width 35 height 18
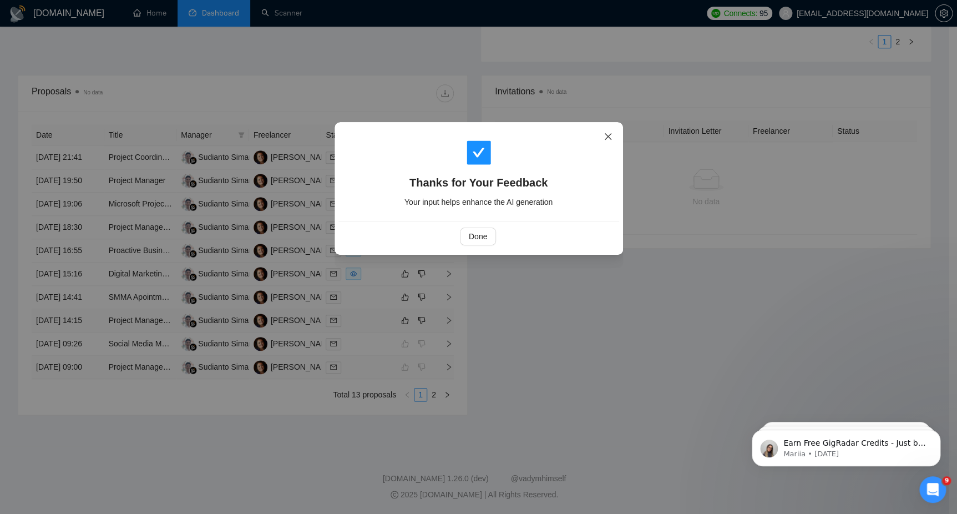
drag, startPoint x: 604, startPoint y: 138, endPoint x: 606, endPoint y: 131, distance: 7.4
click at [606, 131] on span "Close" at bounding box center [608, 137] width 30 height 30
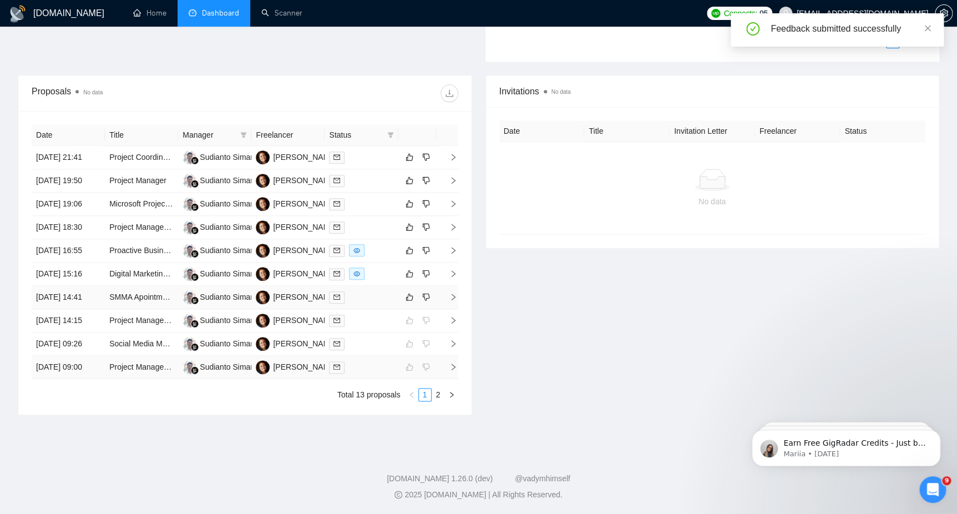
click at [365, 286] on td at bounding box center [360, 297] width 73 height 23
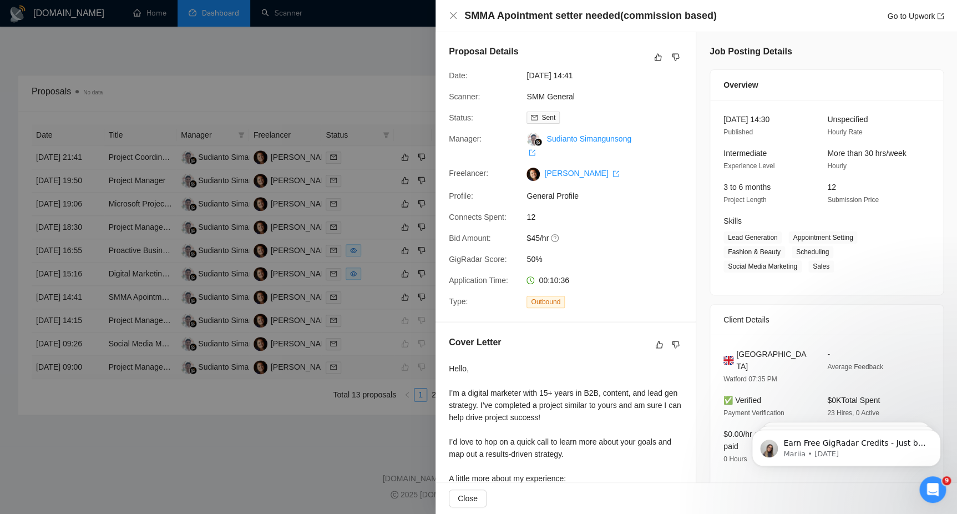
scroll to position [0, 0]
click at [450, 15] on icon "close" at bounding box center [453, 15] width 9 height 9
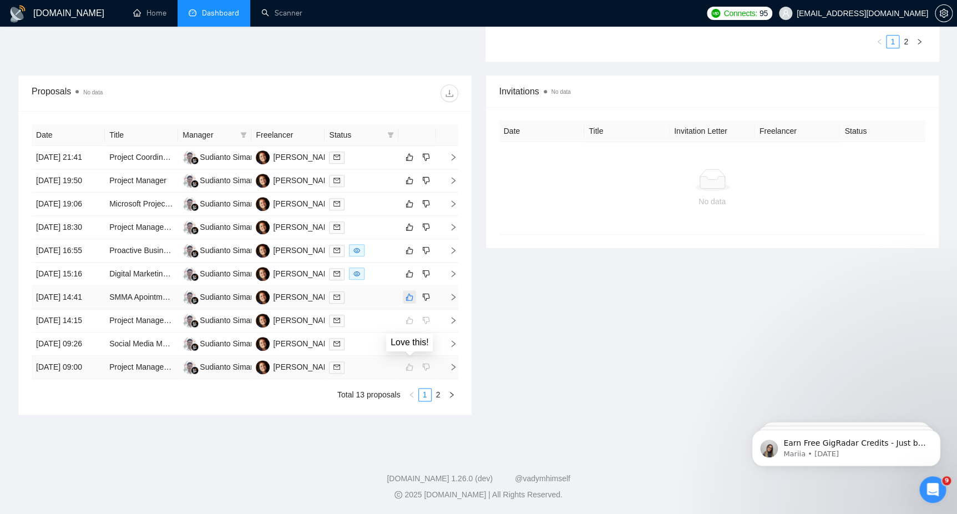
click at [413, 290] on button "button" at bounding box center [409, 296] width 13 height 13
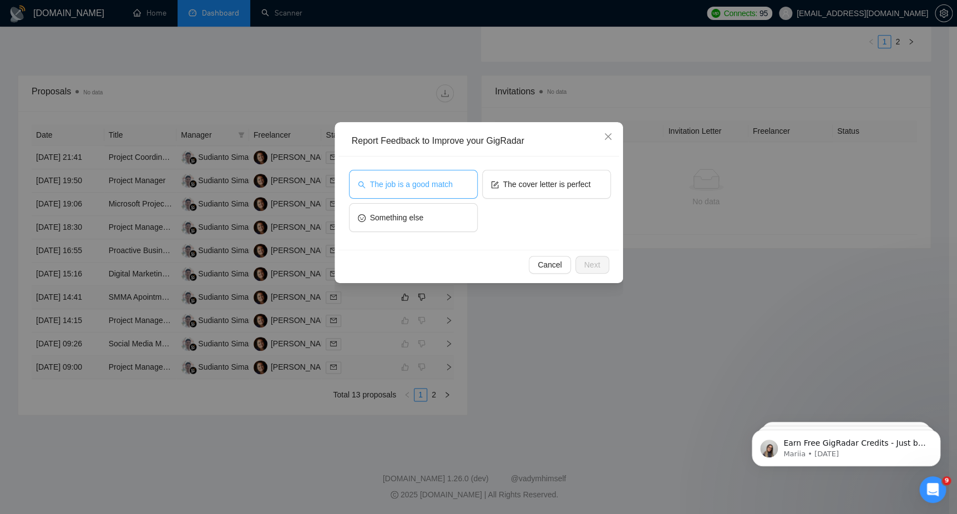
click at [457, 192] on button "The job is a good match" at bounding box center [413, 184] width 129 height 29
drag, startPoint x: 526, startPoint y: 192, endPoint x: 536, endPoint y: 202, distance: 13.7
click at [526, 192] on button "The cover letter is perfect" at bounding box center [546, 184] width 129 height 29
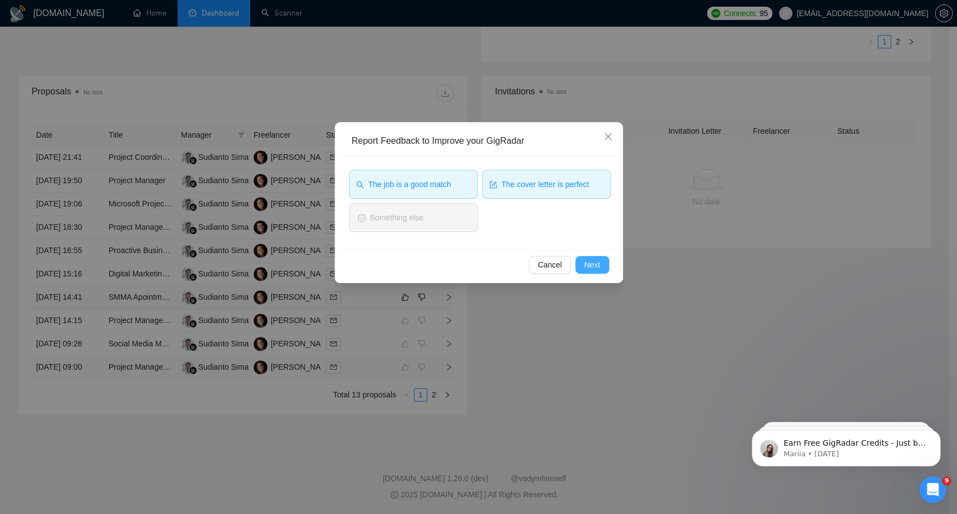
click at [592, 262] on span "Next" at bounding box center [592, 264] width 16 height 12
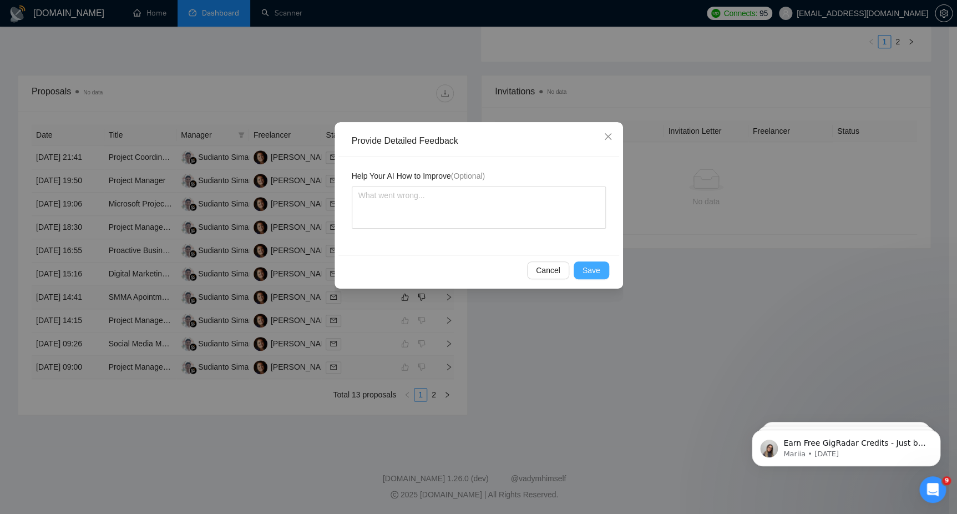
click at [586, 267] on span "Save" at bounding box center [591, 270] width 18 height 12
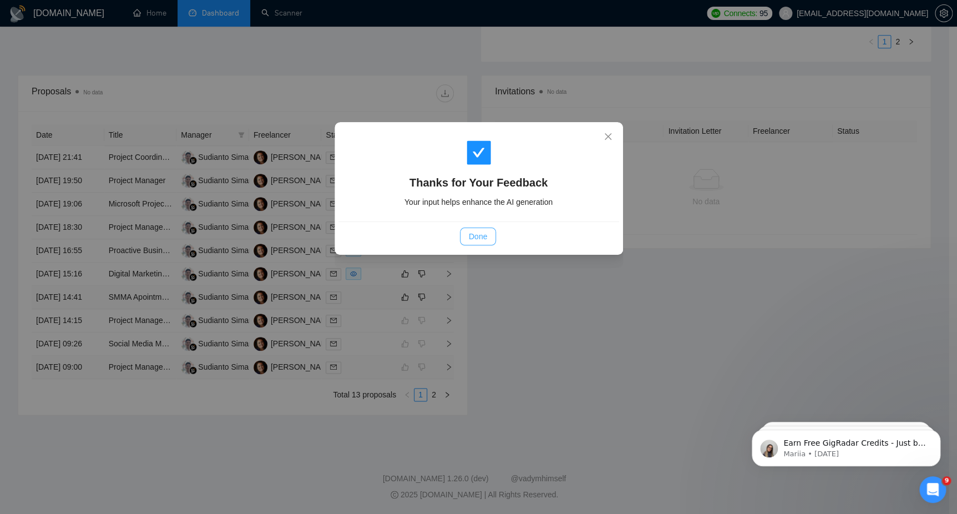
click at [490, 237] on button "Done" at bounding box center [478, 236] width 36 height 18
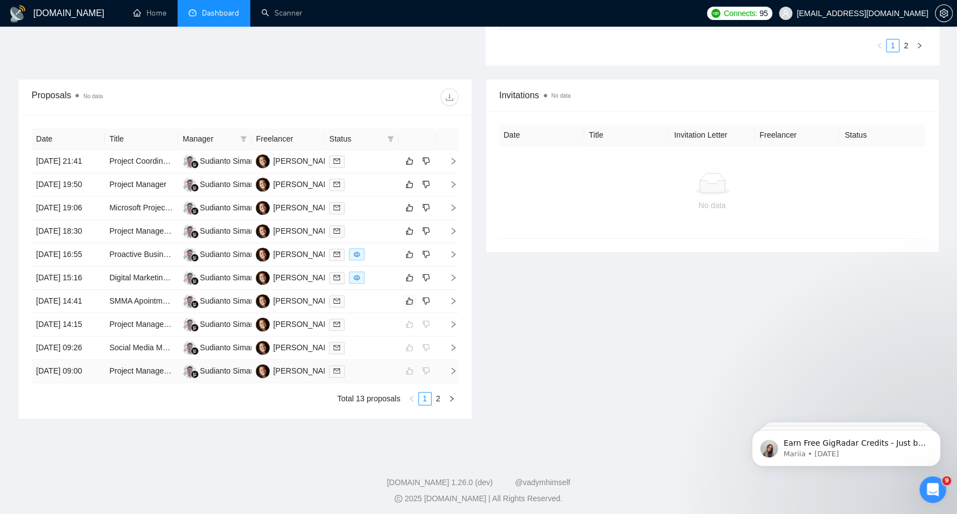
scroll to position [372, 0]
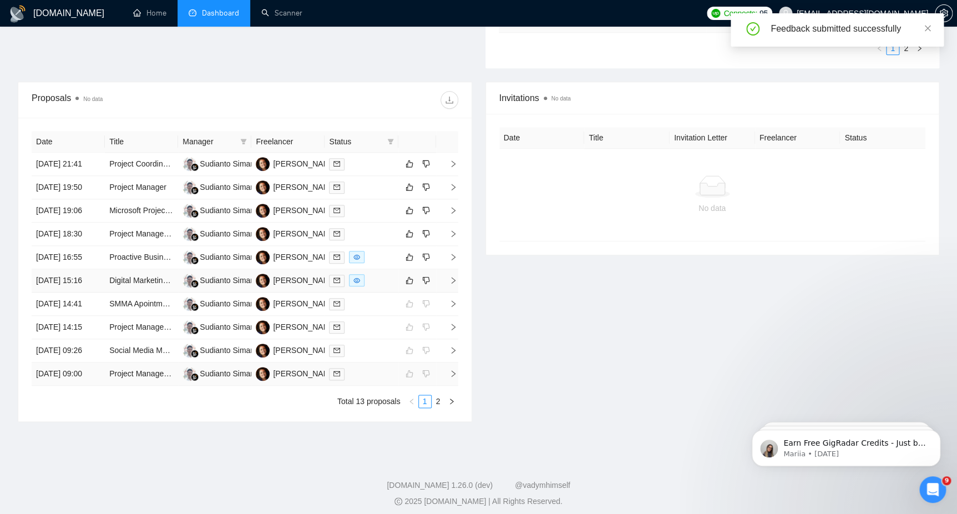
click at [450, 284] on icon "right" at bounding box center [453, 280] width 8 height 8
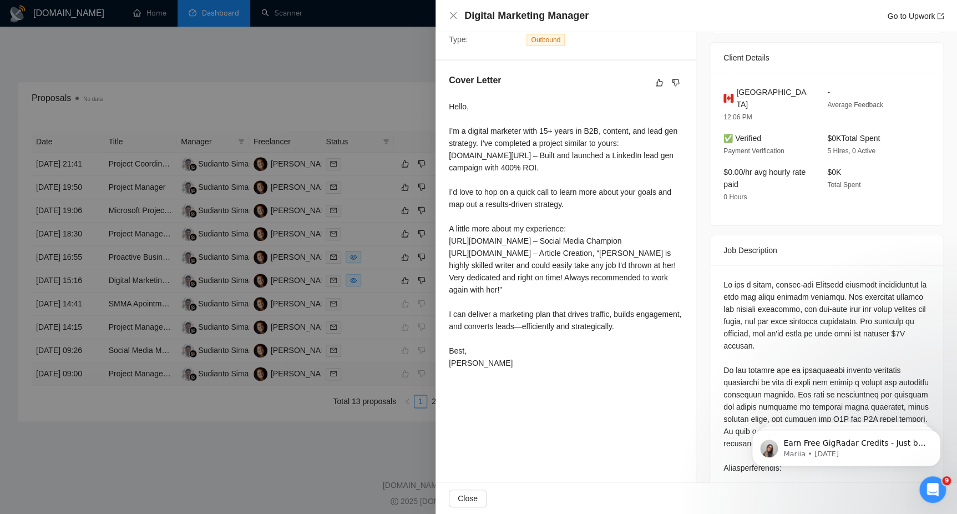
scroll to position [277, 0]
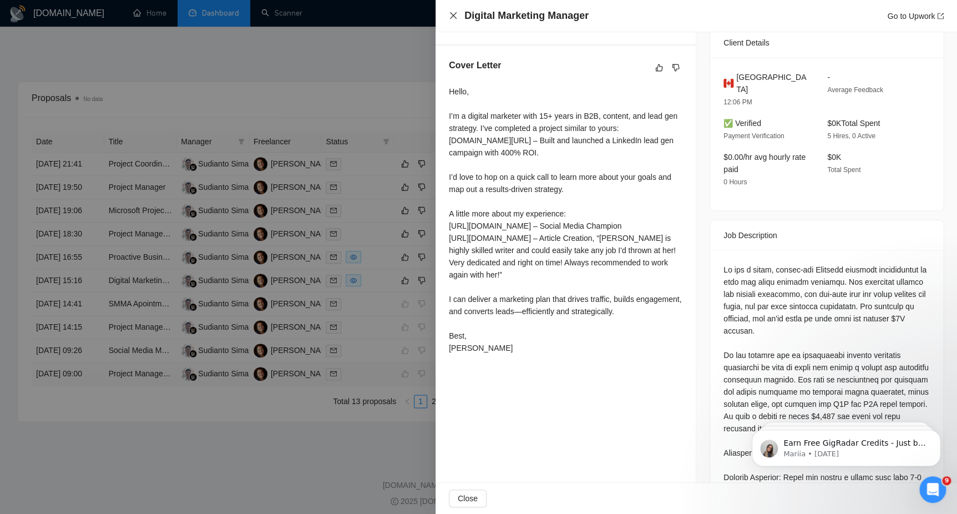
click at [453, 17] on icon "close" at bounding box center [453, 15] width 9 height 9
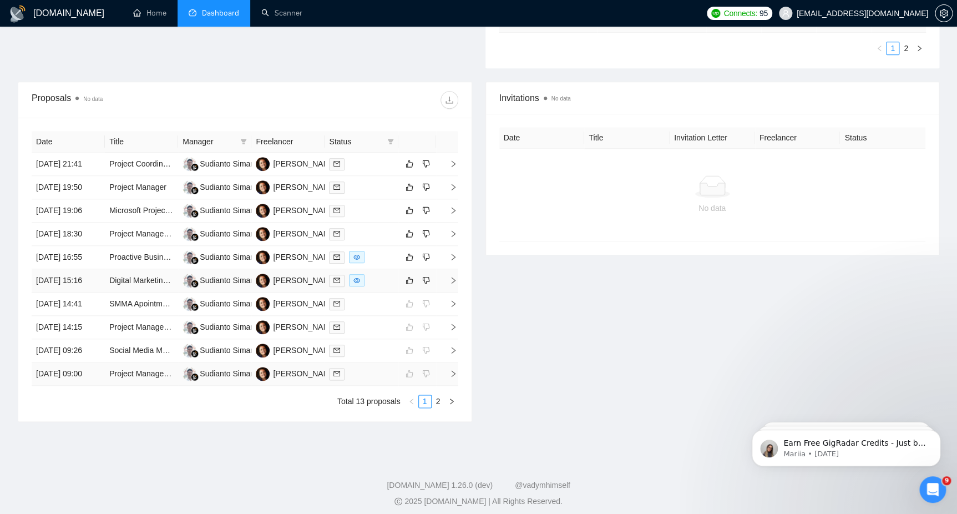
click at [401, 292] on td at bounding box center [417, 280] width 38 height 23
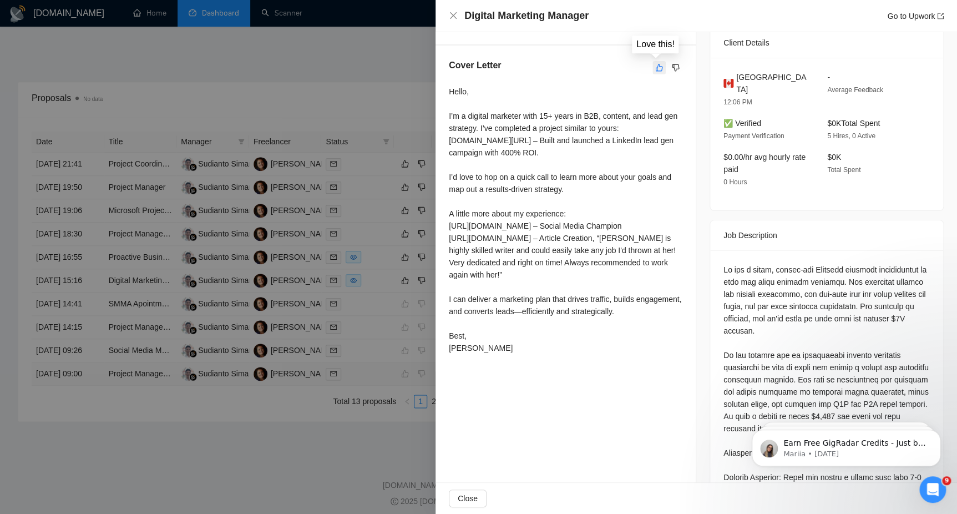
click at [655, 67] on icon "like" at bounding box center [659, 67] width 8 height 9
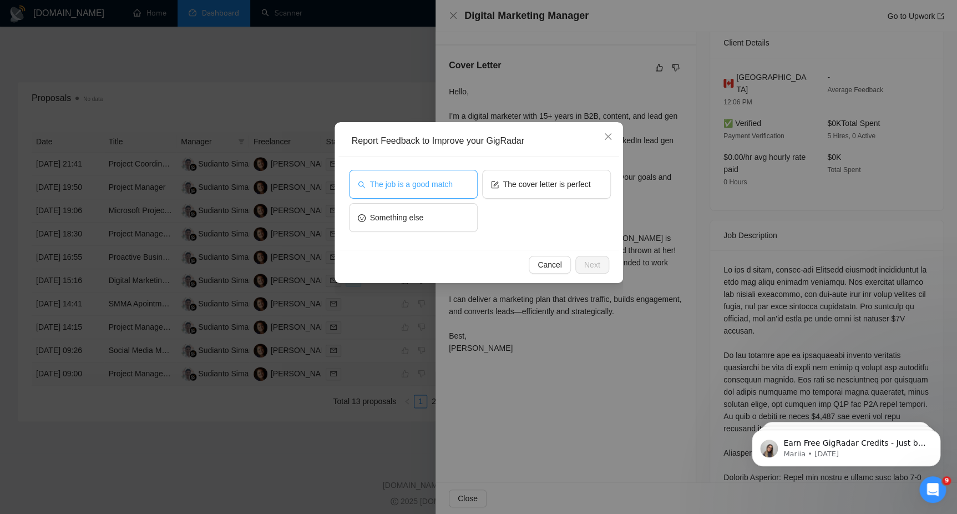
click at [435, 178] on span "The job is a good match" at bounding box center [411, 184] width 83 height 12
click at [589, 191] on button "The cover letter is perfect" at bounding box center [546, 184] width 129 height 29
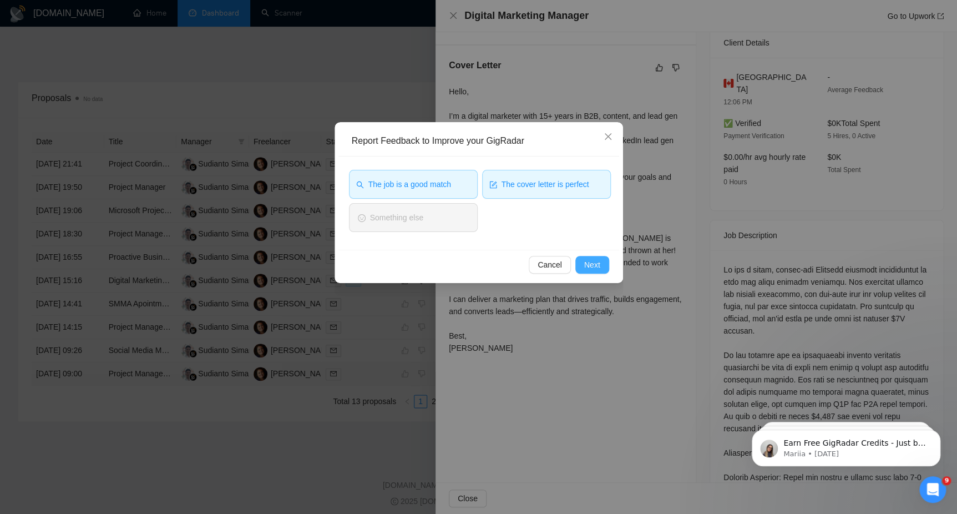
click at [603, 266] on button "Next" at bounding box center [592, 265] width 34 height 18
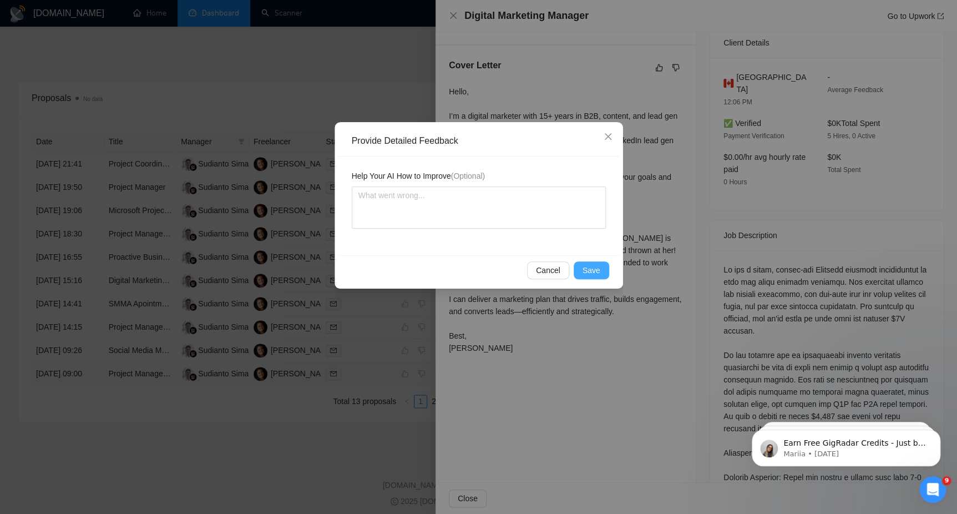
click at [593, 276] on span "Save" at bounding box center [591, 270] width 18 height 12
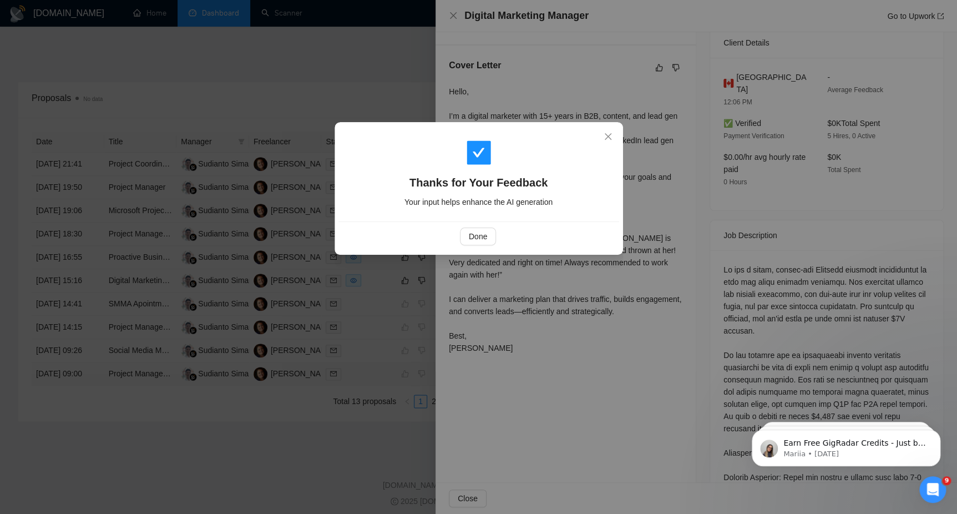
click at [454, 14] on div "Thanks for Your Feedback Your input helps enhance the AI generation Done" at bounding box center [478, 257] width 957 height 514
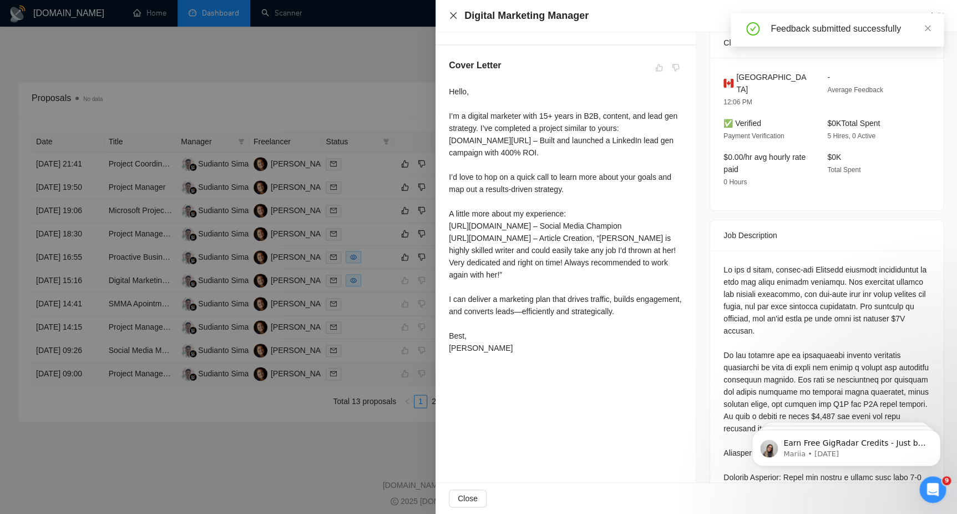
click at [451, 14] on icon "close" at bounding box center [453, 15] width 7 height 7
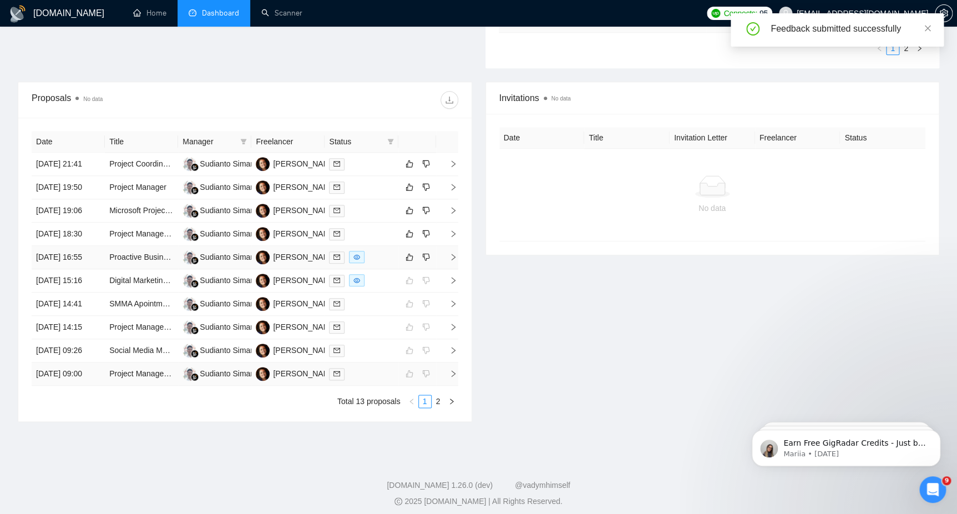
click at [446, 261] on span "right" at bounding box center [448, 257] width 17 height 8
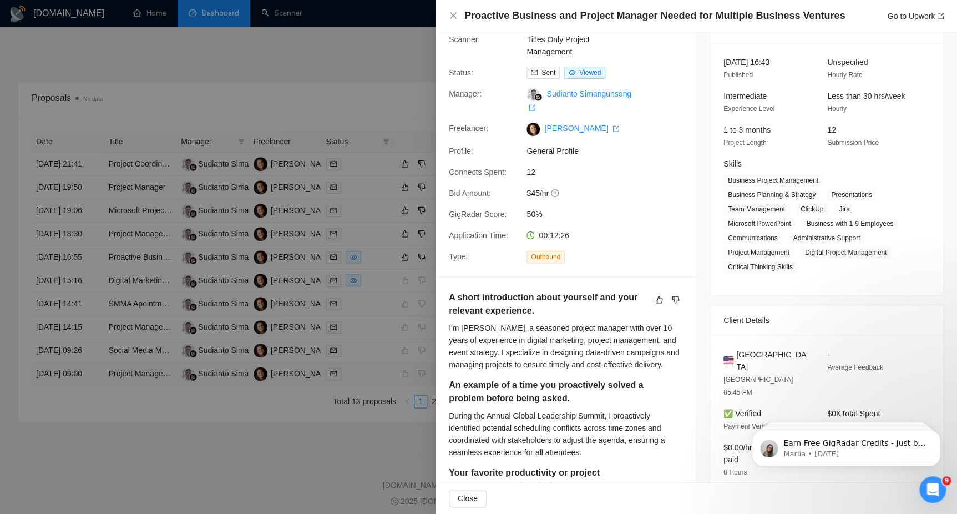
scroll to position [0, 0]
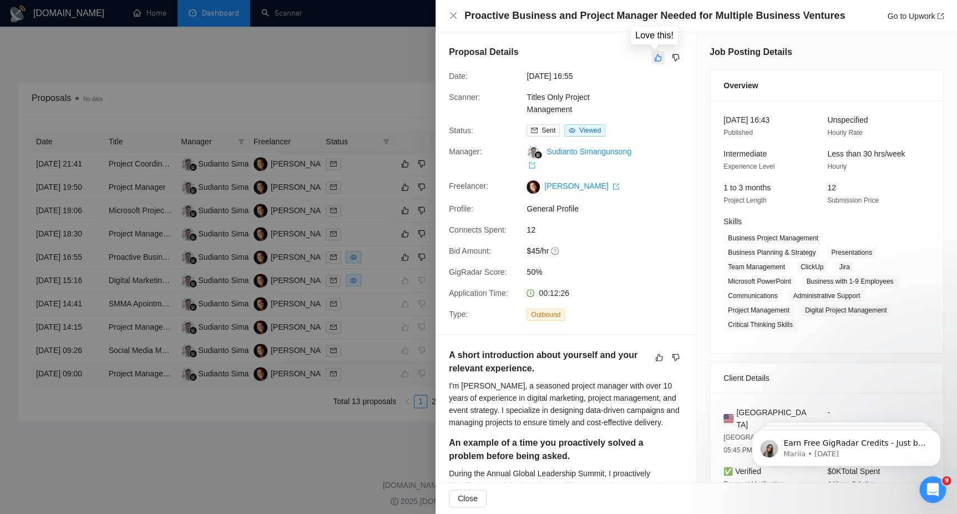
click at [654, 61] on icon "like" at bounding box center [657, 57] width 7 height 7
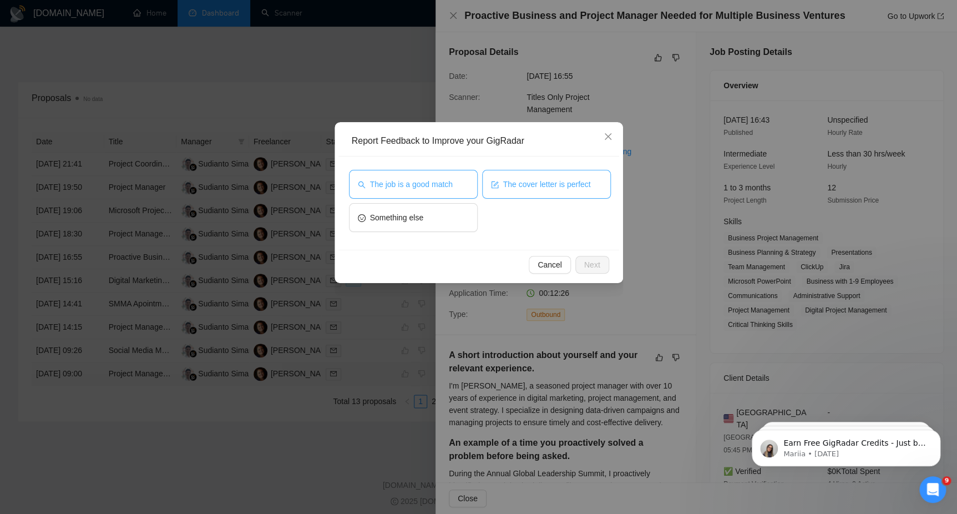
drag, startPoint x: 458, startPoint y: 189, endPoint x: 484, endPoint y: 180, distance: 27.5
click at [458, 189] on button "The job is a good match" at bounding box center [413, 184] width 129 height 29
click at [515, 177] on button "The cover letter is perfect" at bounding box center [546, 184] width 129 height 29
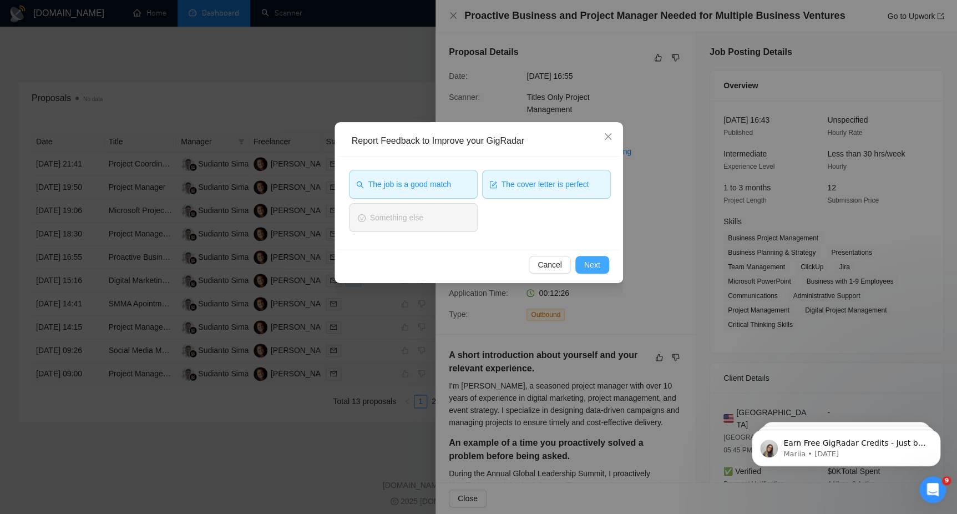
click at [590, 260] on span "Next" at bounding box center [592, 264] width 16 height 12
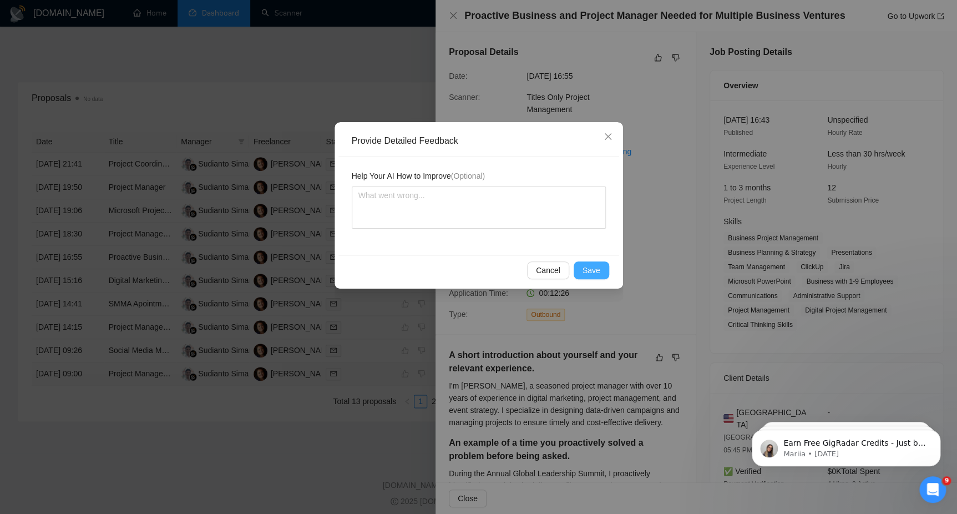
click at [578, 267] on button "Save" at bounding box center [590, 270] width 35 height 18
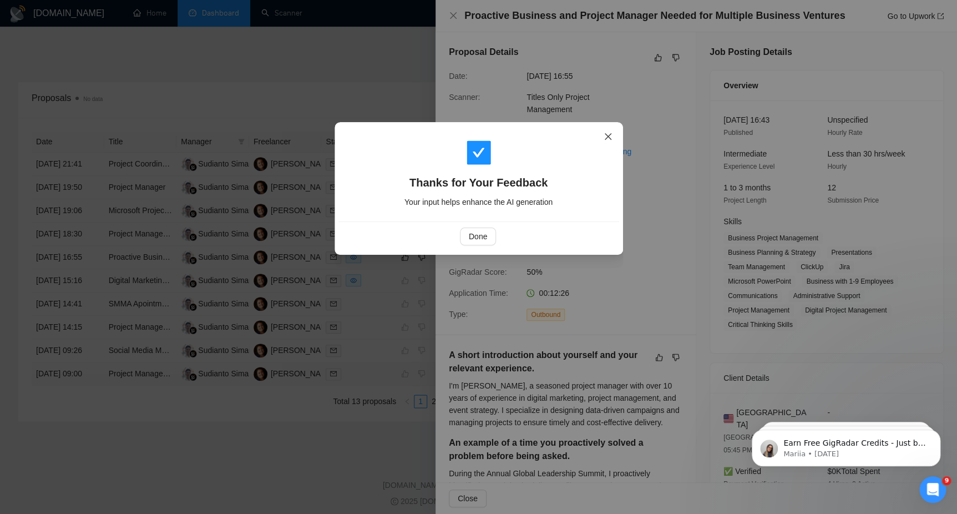
click at [603, 134] on icon "close" at bounding box center [607, 136] width 9 height 9
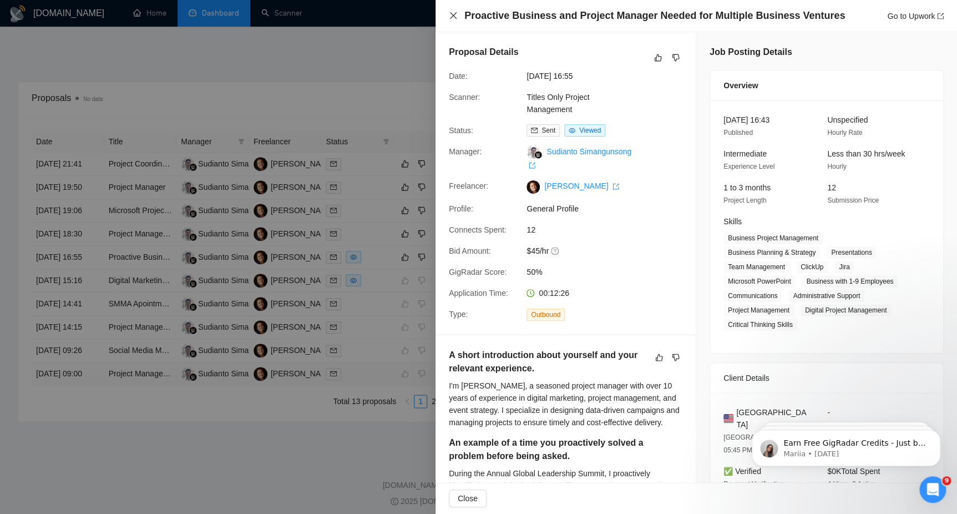
click at [454, 15] on icon "close" at bounding box center [453, 15] width 7 height 7
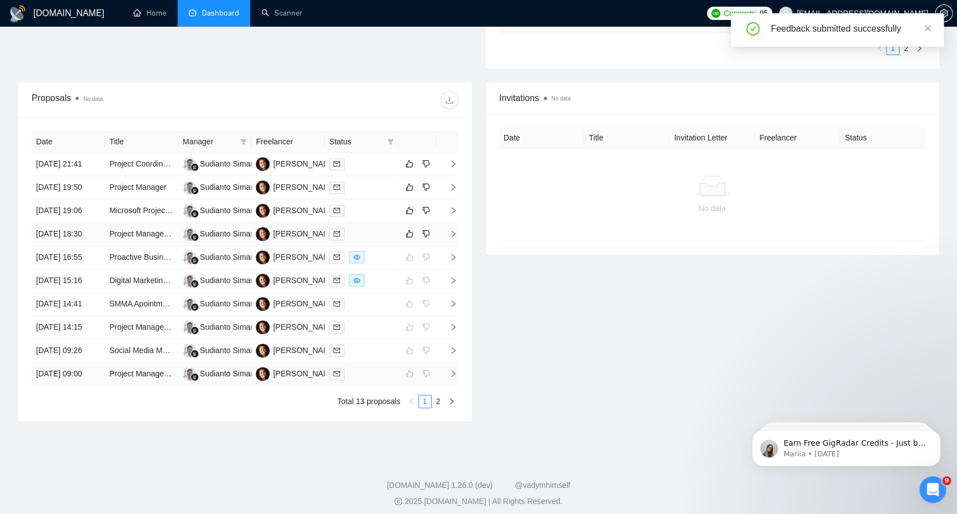
click at [441, 246] on td at bounding box center [447, 233] width 22 height 23
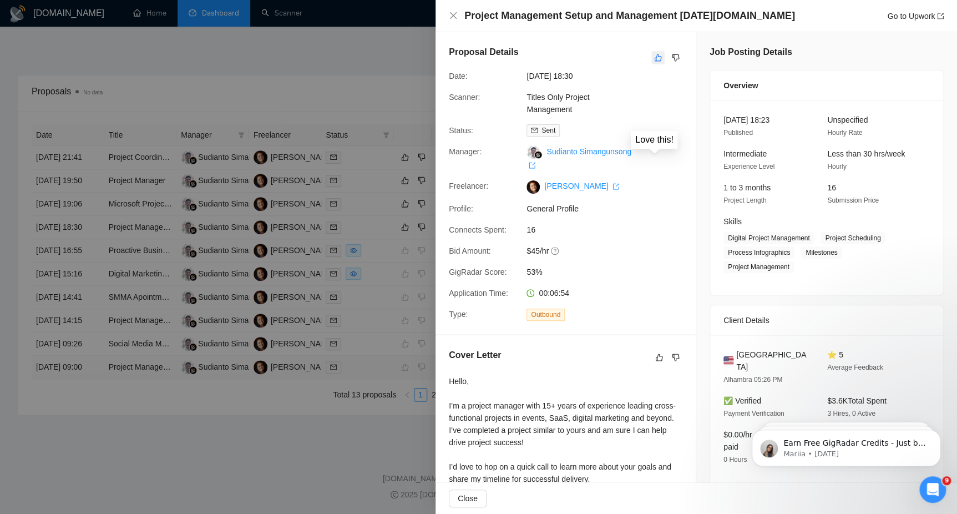
click at [656, 54] on icon "like" at bounding box center [658, 57] width 8 height 9
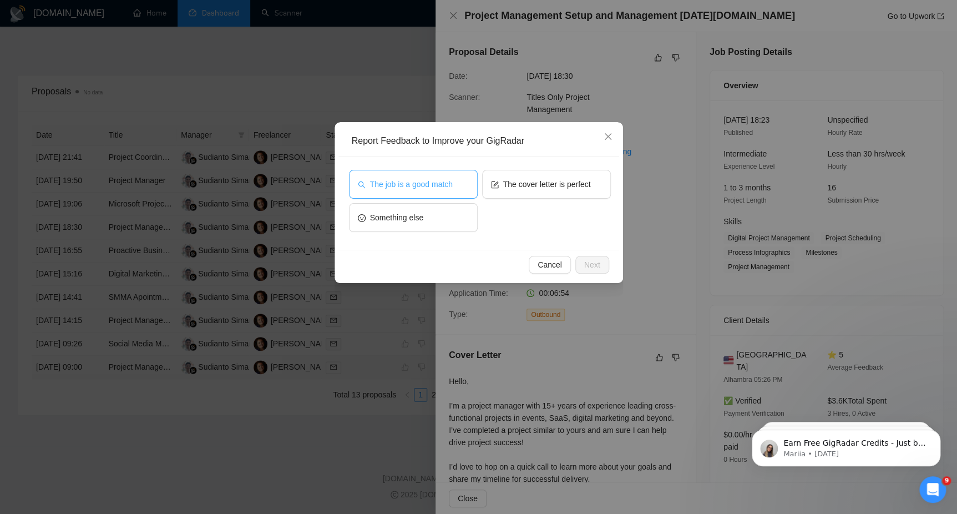
click at [413, 192] on button "The job is a good match" at bounding box center [413, 184] width 129 height 29
click at [525, 182] on span "The cover letter is perfect" at bounding box center [547, 184] width 88 height 12
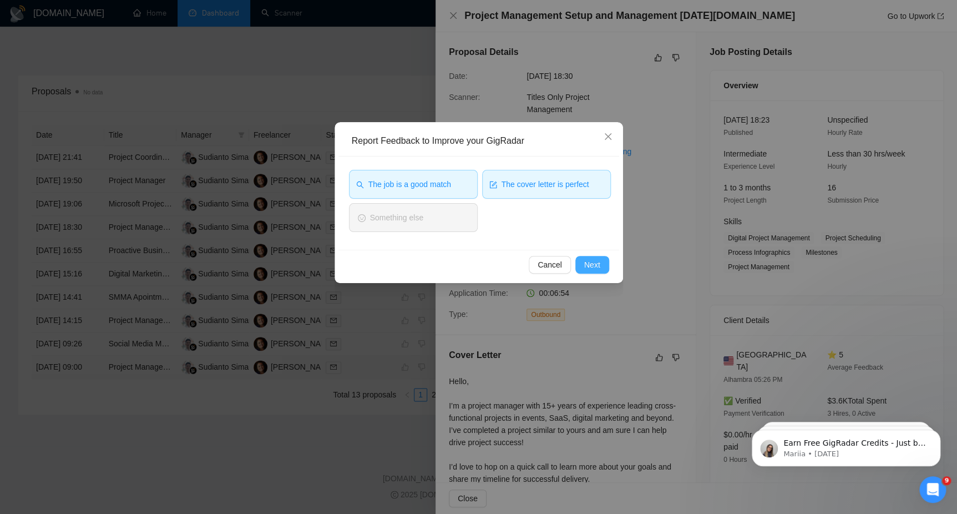
click at [586, 266] on span "Next" at bounding box center [592, 264] width 16 height 12
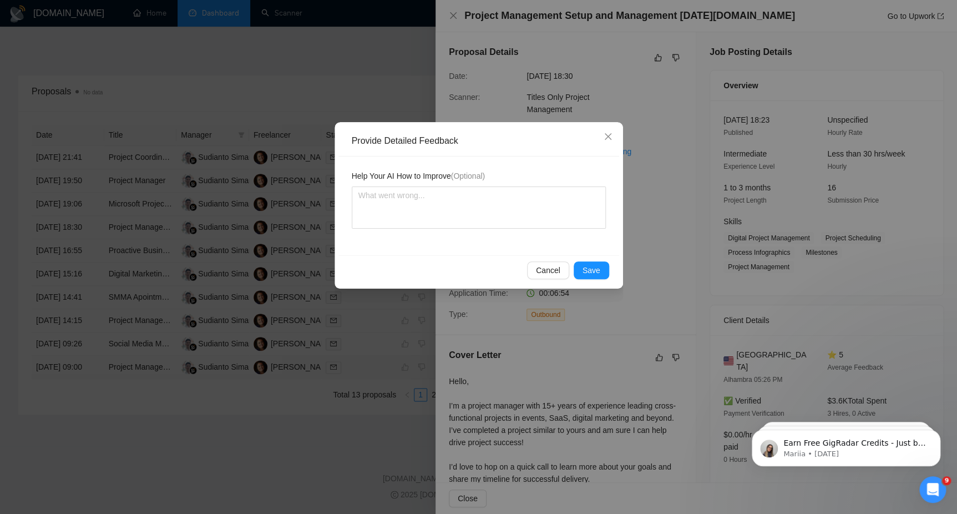
click at [609, 275] on div "Cancel Save" at bounding box center [478, 269] width 281 height 29
click at [601, 271] on button "Save" at bounding box center [590, 270] width 35 height 18
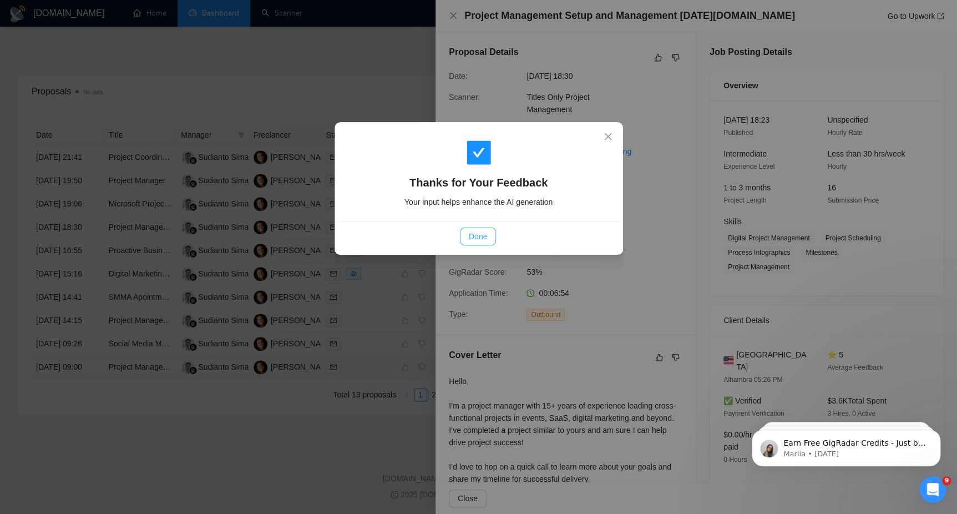
click at [483, 236] on span "Done" at bounding box center [478, 236] width 18 height 12
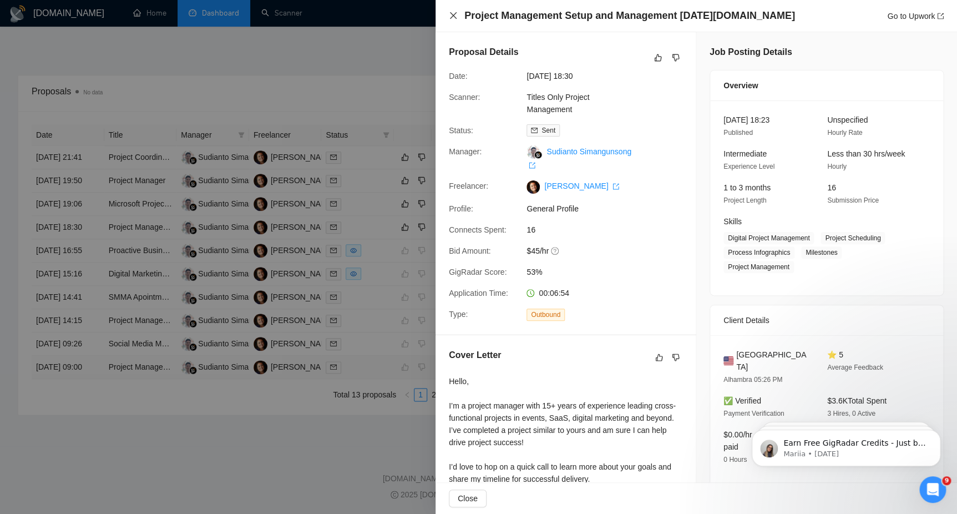
drag, startPoint x: 453, startPoint y: 17, endPoint x: 453, endPoint y: 37, distance: 19.4
click at [453, 17] on icon "close" at bounding box center [453, 15] width 9 height 9
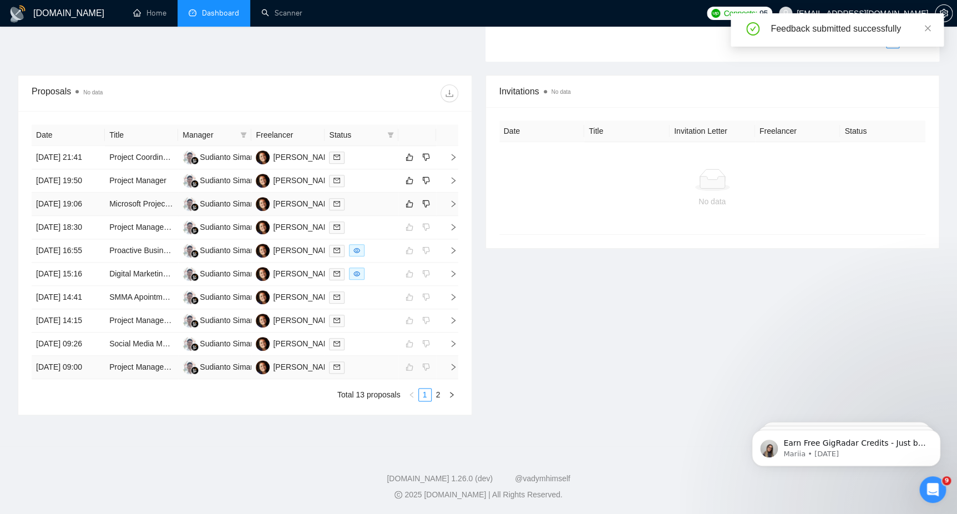
click at [435, 192] on td at bounding box center [417, 203] width 38 height 23
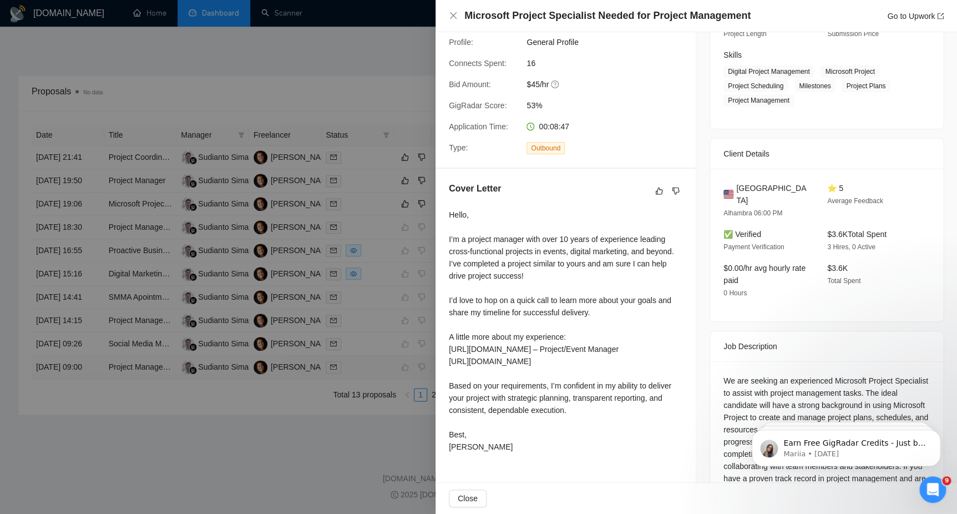
scroll to position [208, 0]
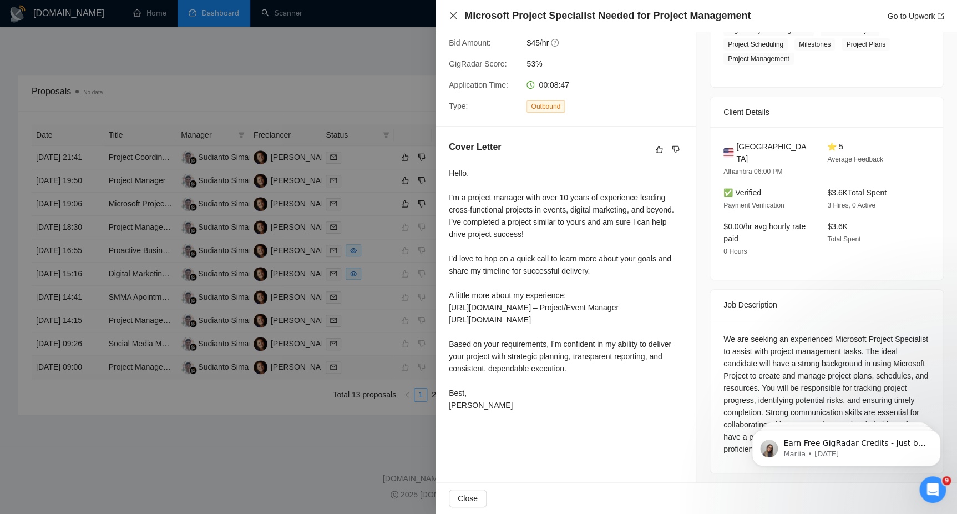
click at [454, 14] on icon "close" at bounding box center [453, 15] width 7 height 7
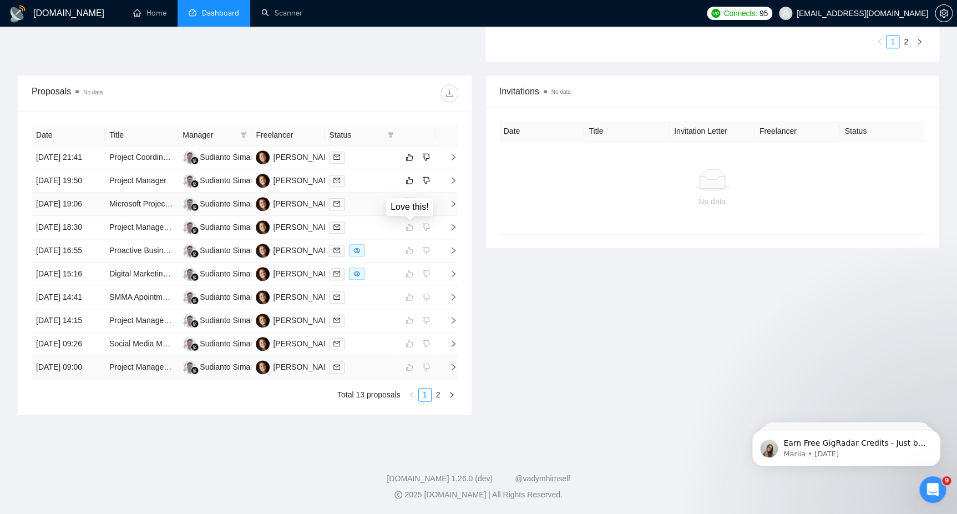
click at [405, 199] on icon "like" at bounding box center [409, 203] width 8 height 9
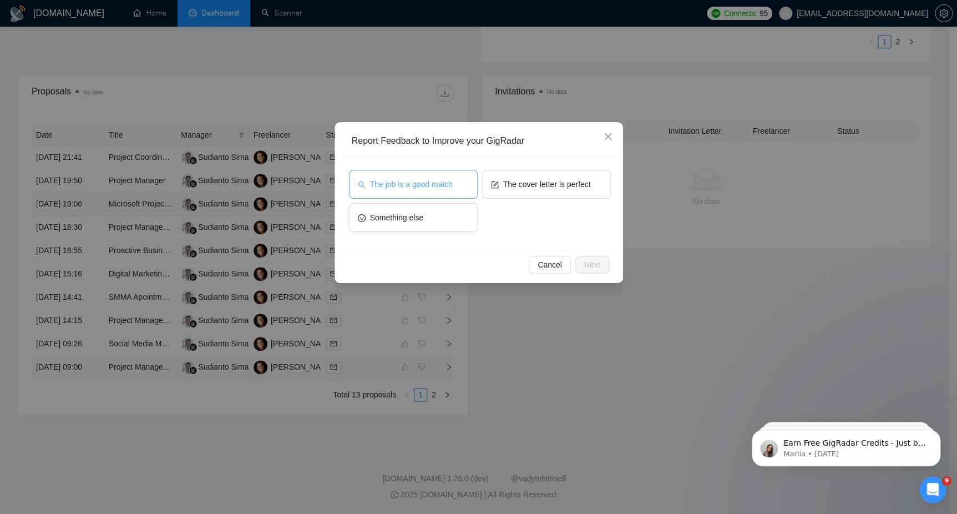
drag, startPoint x: 420, startPoint y: 182, endPoint x: 431, endPoint y: 185, distance: 11.4
click at [420, 182] on span "The job is a good match" at bounding box center [411, 184] width 83 height 12
click at [557, 178] on span "The cover letter is perfect" at bounding box center [547, 184] width 88 height 12
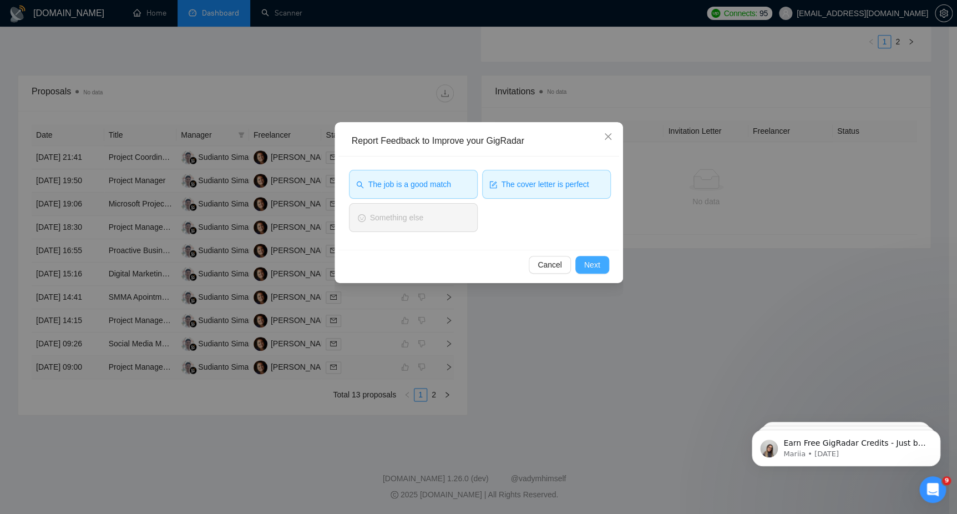
click at [597, 268] on span "Next" at bounding box center [592, 264] width 16 height 12
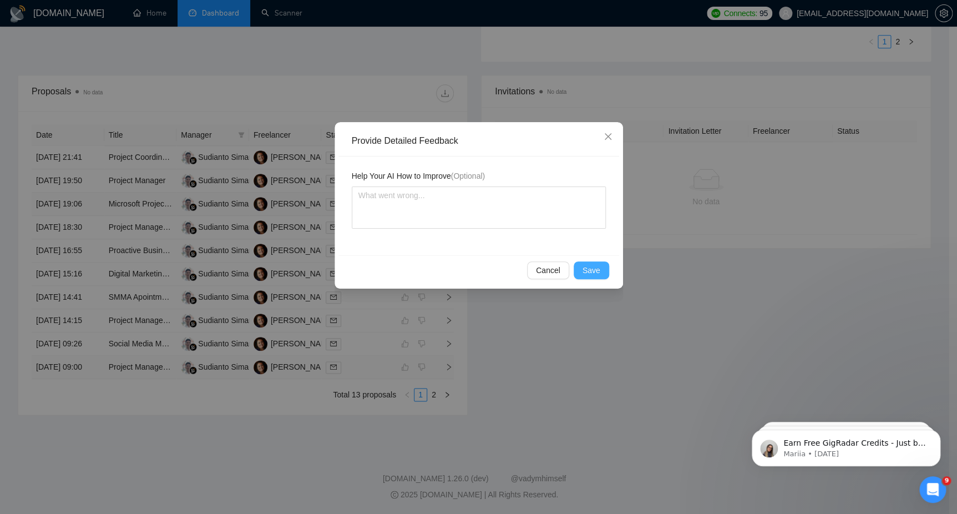
click at [597, 272] on span "Save" at bounding box center [591, 270] width 18 height 12
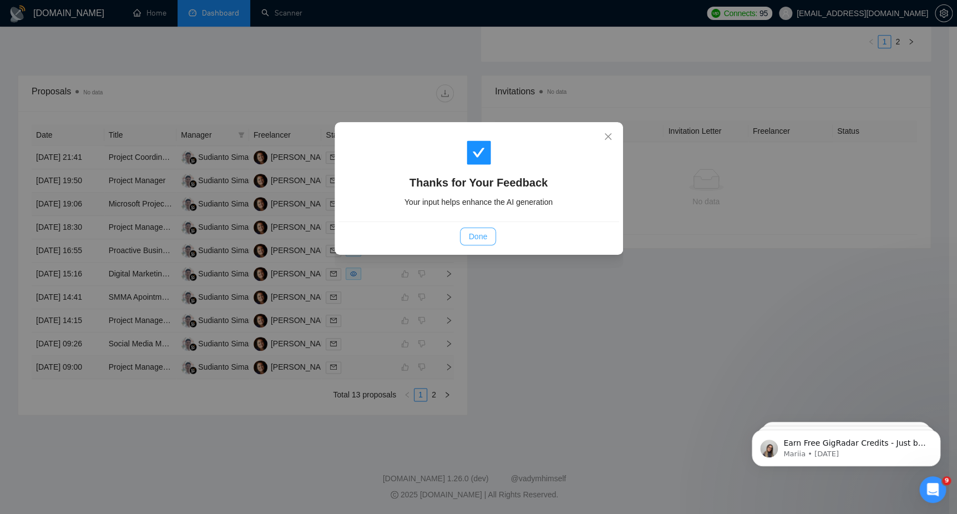
click at [480, 235] on span "Done" at bounding box center [478, 236] width 18 height 12
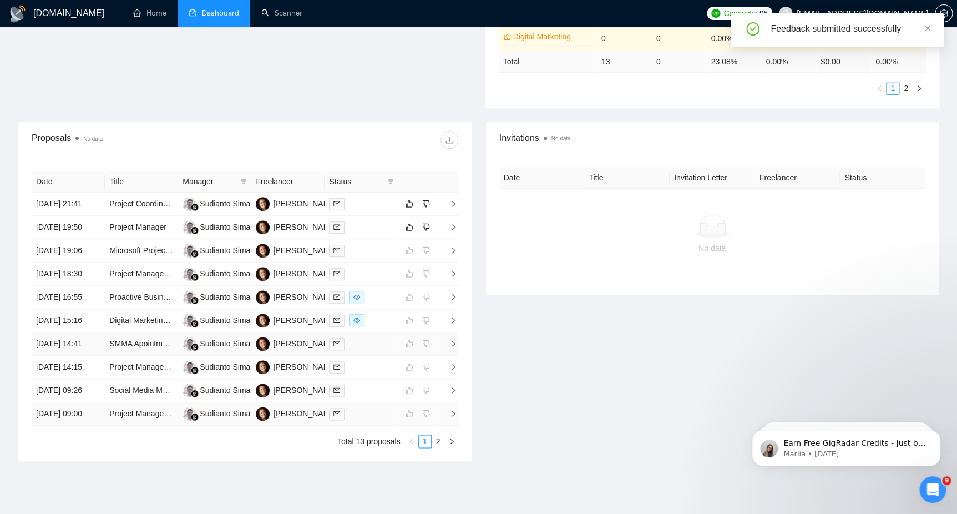
scroll to position [317, 0]
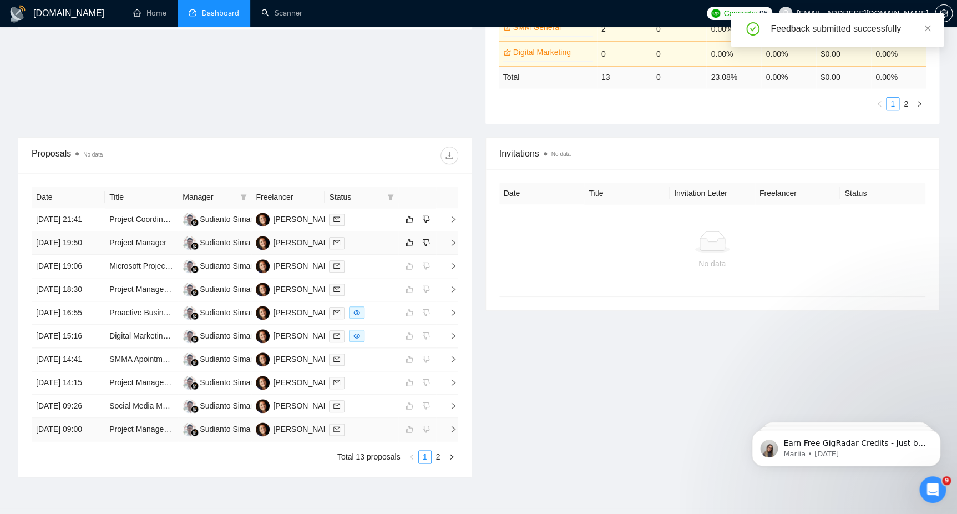
click at [444, 246] on span "right" at bounding box center [448, 242] width 17 height 8
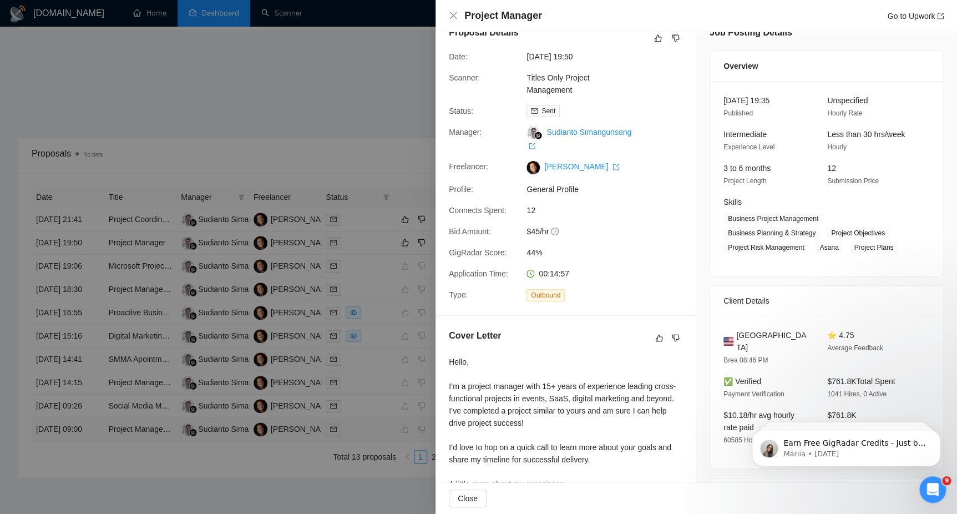
scroll to position [0, 0]
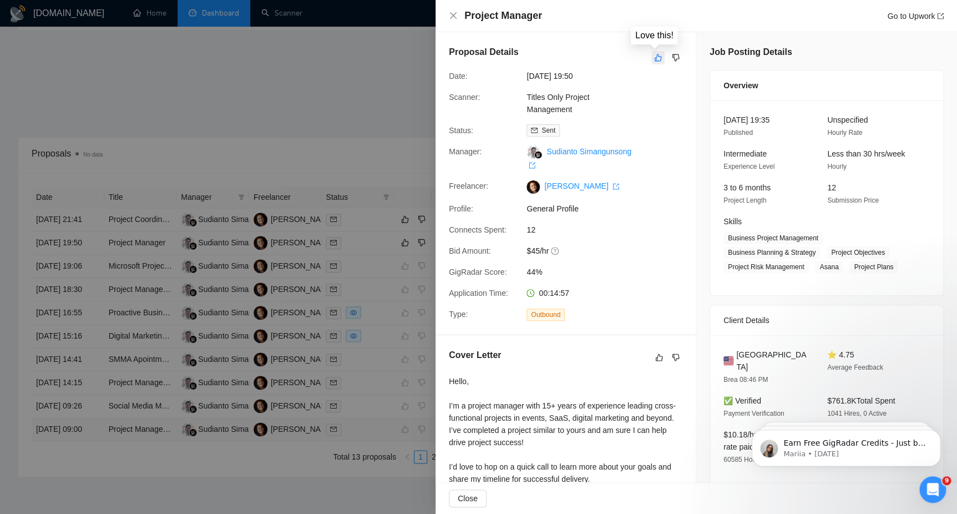
click at [657, 62] on icon "like" at bounding box center [658, 57] width 8 height 9
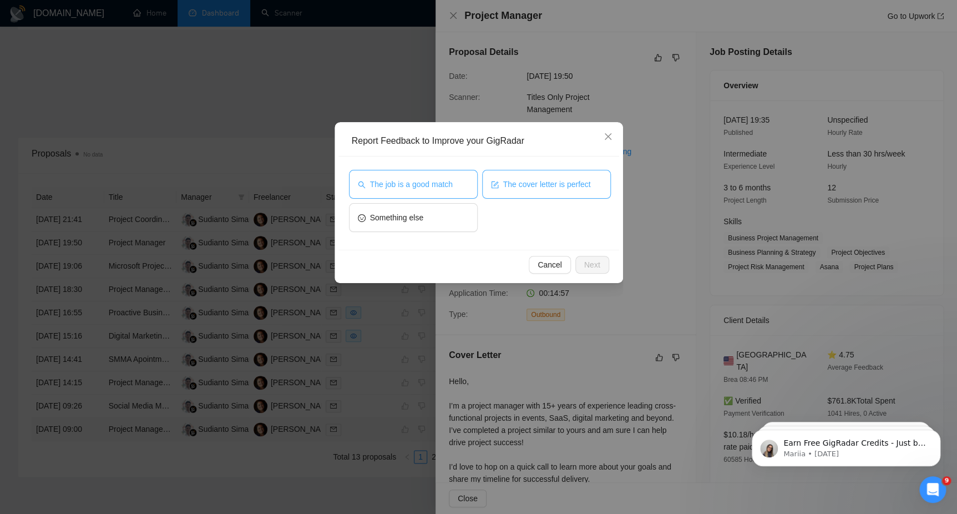
drag, startPoint x: 436, startPoint y: 195, endPoint x: 495, endPoint y: 184, distance: 59.7
click at [438, 195] on button "The job is a good match" at bounding box center [413, 184] width 129 height 29
click at [524, 176] on button "The cover letter is perfect" at bounding box center [546, 184] width 129 height 29
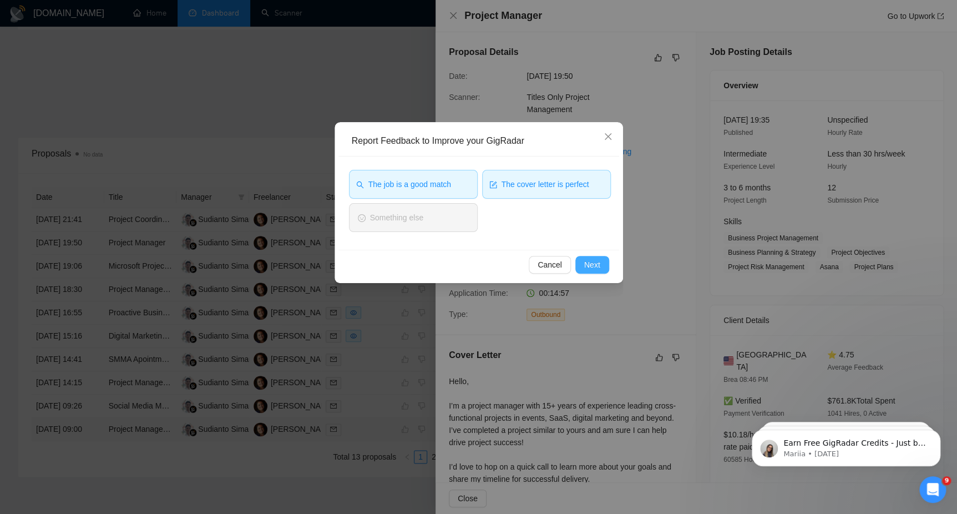
click at [598, 256] on button "Next" at bounding box center [592, 265] width 34 height 18
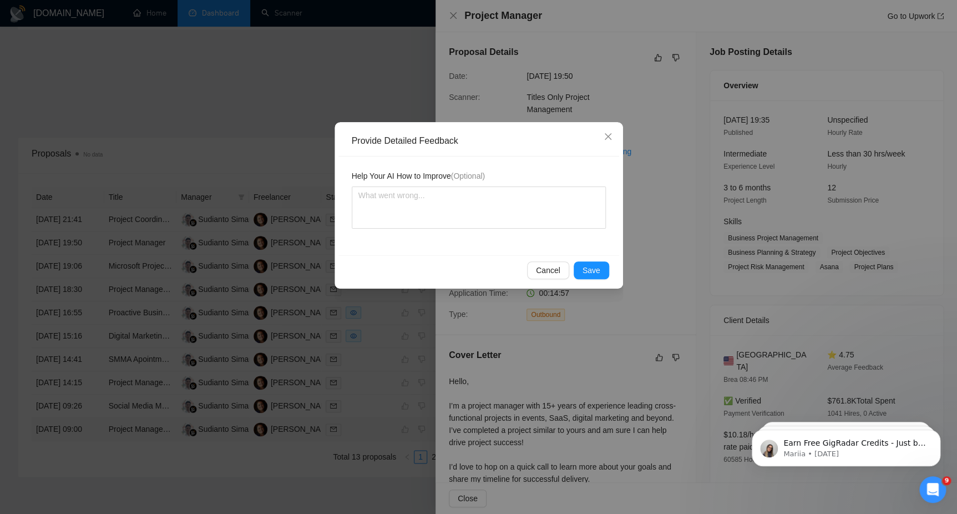
click at [586, 255] on div "Cancel Save" at bounding box center [478, 269] width 281 height 29
click at [593, 270] on span "Save" at bounding box center [591, 270] width 18 height 12
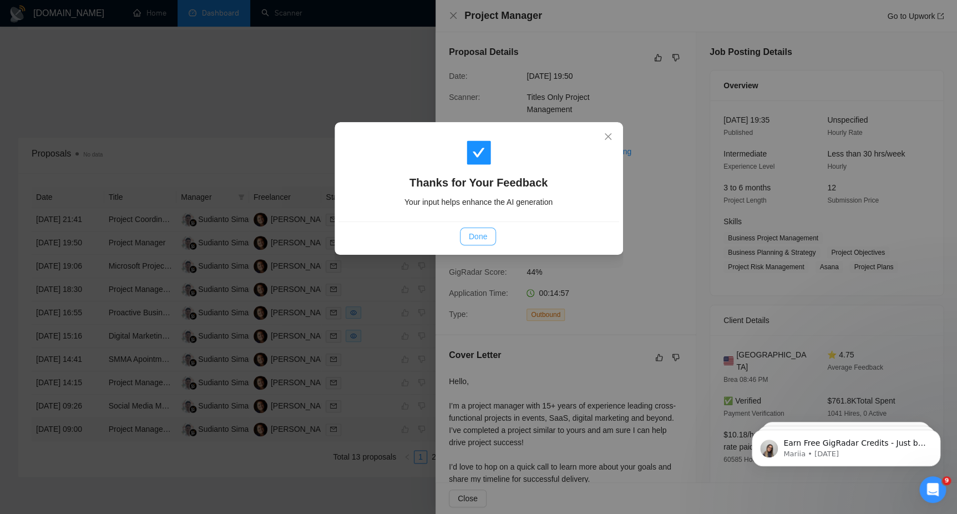
click at [482, 233] on span "Done" at bounding box center [478, 236] width 18 height 12
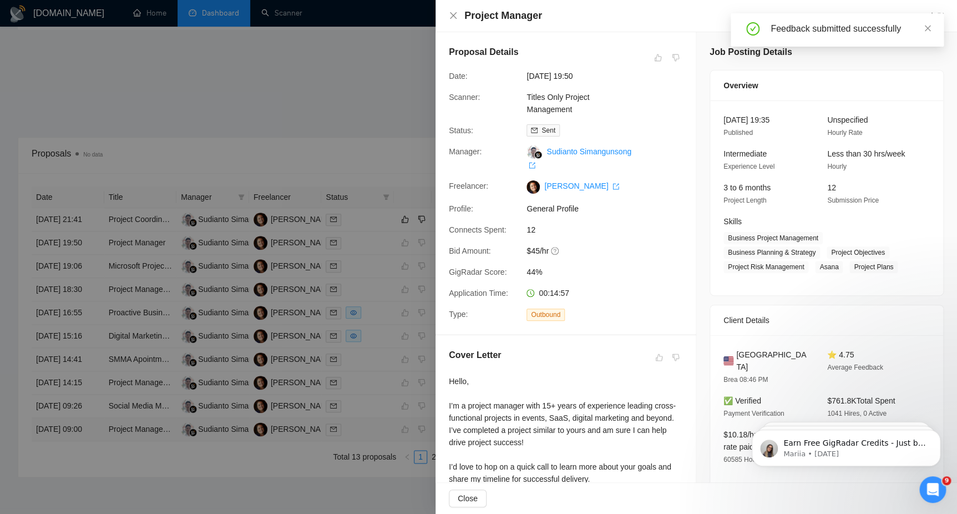
click at [446, 16] on div "Project Manager Go to Upwork" at bounding box center [695, 16] width 521 height 32
click at [453, 17] on icon "close" at bounding box center [453, 15] width 9 height 9
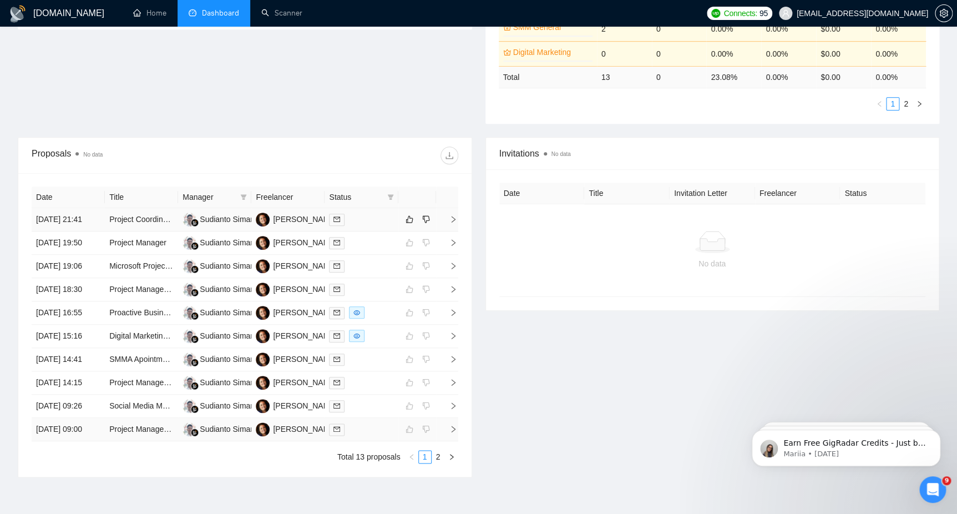
click at [374, 226] on div at bounding box center [361, 219] width 64 height 13
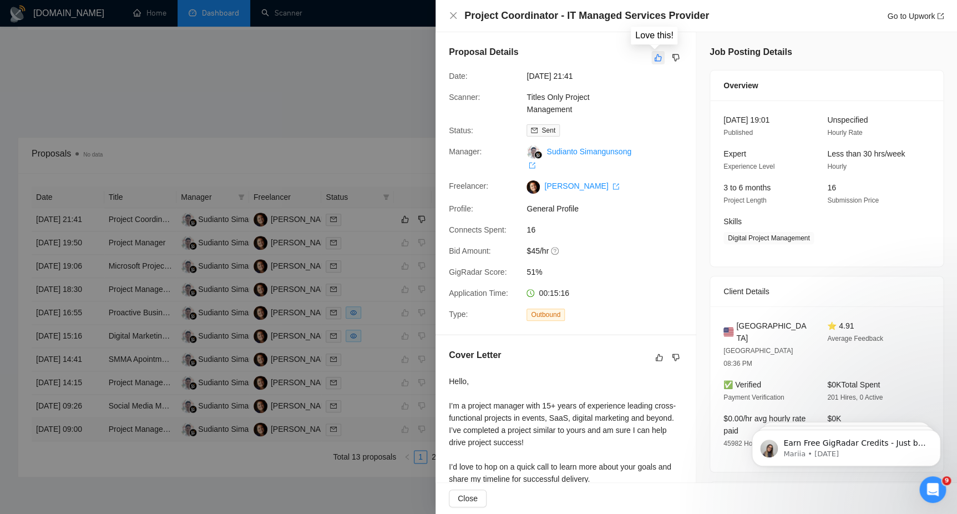
click at [654, 60] on icon "like" at bounding box center [658, 57] width 8 height 9
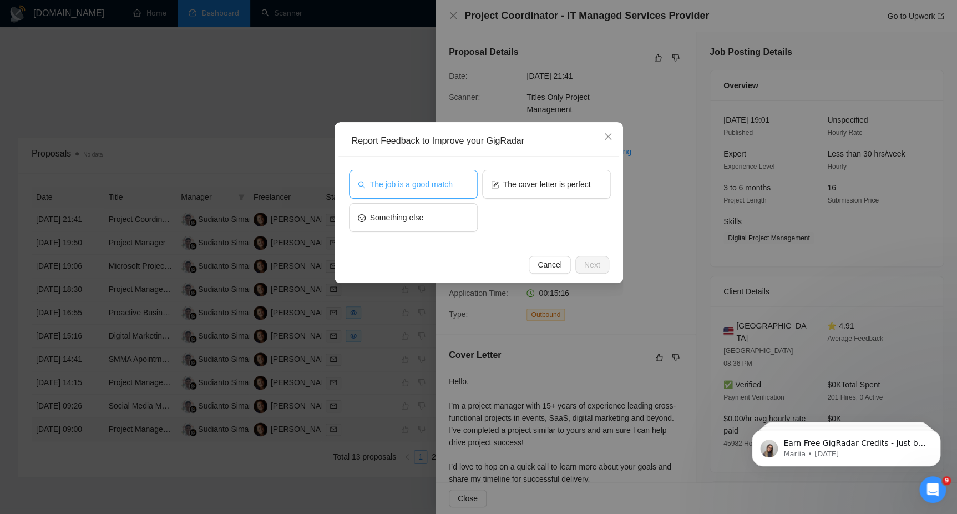
drag, startPoint x: 457, startPoint y: 191, endPoint x: 494, endPoint y: 185, distance: 37.1
click at [458, 191] on button "The job is a good match" at bounding box center [413, 184] width 129 height 29
click at [526, 176] on button "The cover letter is perfect" at bounding box center [546, 184] width 129 height 29
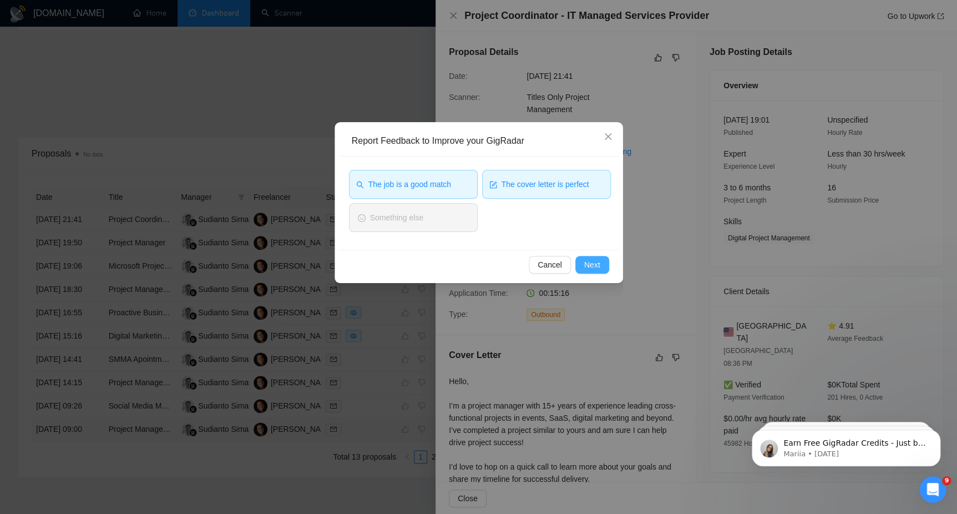
click at [603, 271] on button "Next" at bounding box center [592, 265] width 34 height 18
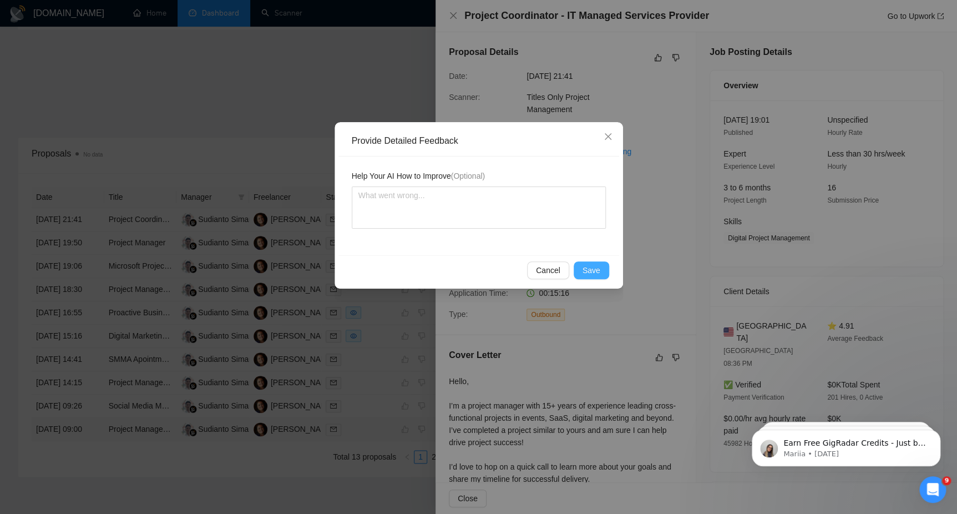
drag, startPoint x: 586, startPoint y: 270, endPoint x: 571, endPoint y: 249, distance: 25.9
click at [582, 270] on button "Save" at bounding box center [590, 270] width 35 height 18
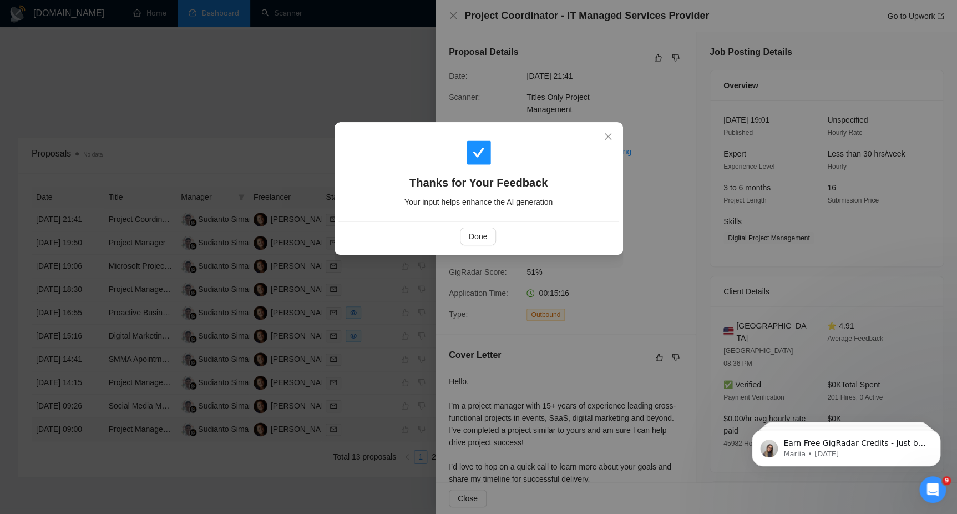
click at [451, 15] on div "Thanks for Your Feedback Your input helps enhance the AI generation Done" at bounding box center [478, 257] width 957 height 514
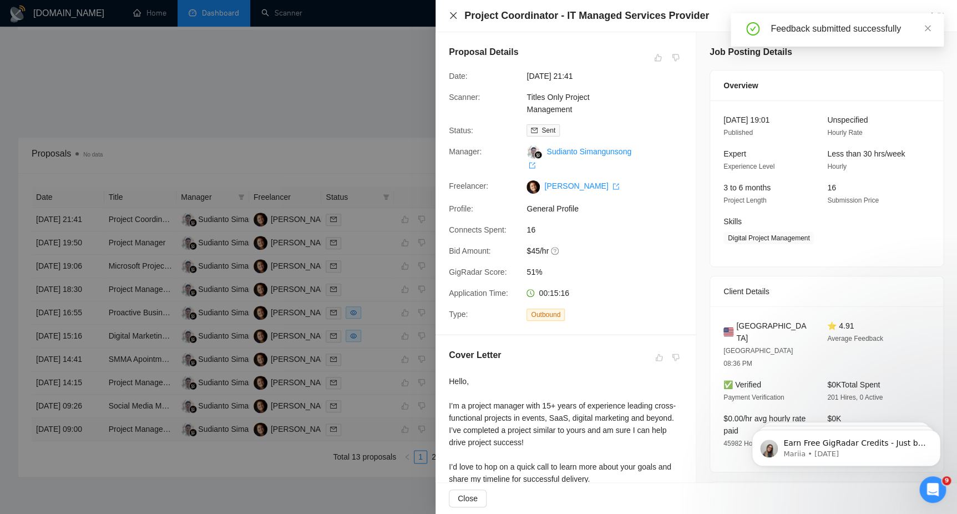
click at [450, 20] on icon "close" at bounding box center [453, 15] width 9 height 9
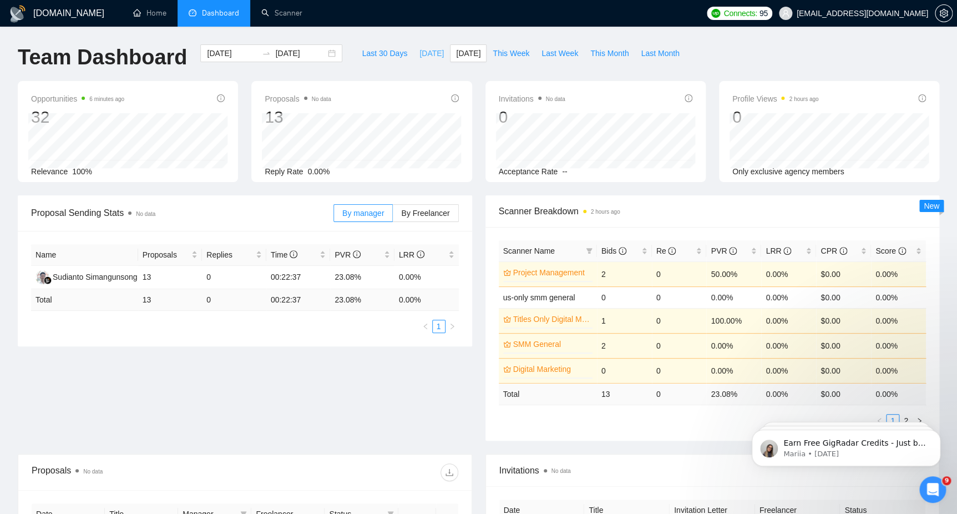
click at [413, 60] on button "[DATE]" at bounding box center [431, 53] width 37 height 18
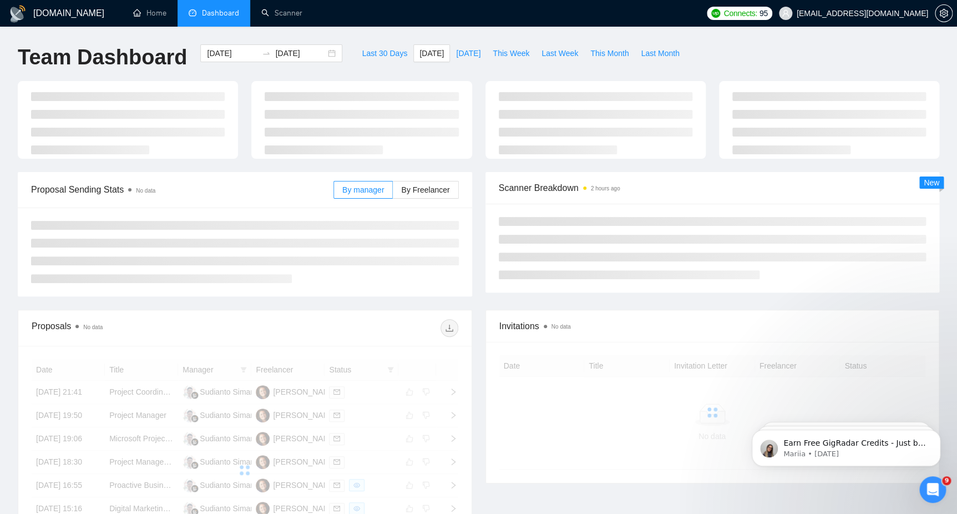
type input "[DATE]"
